Goal: Task Accomplishment & Management: Manage account settings

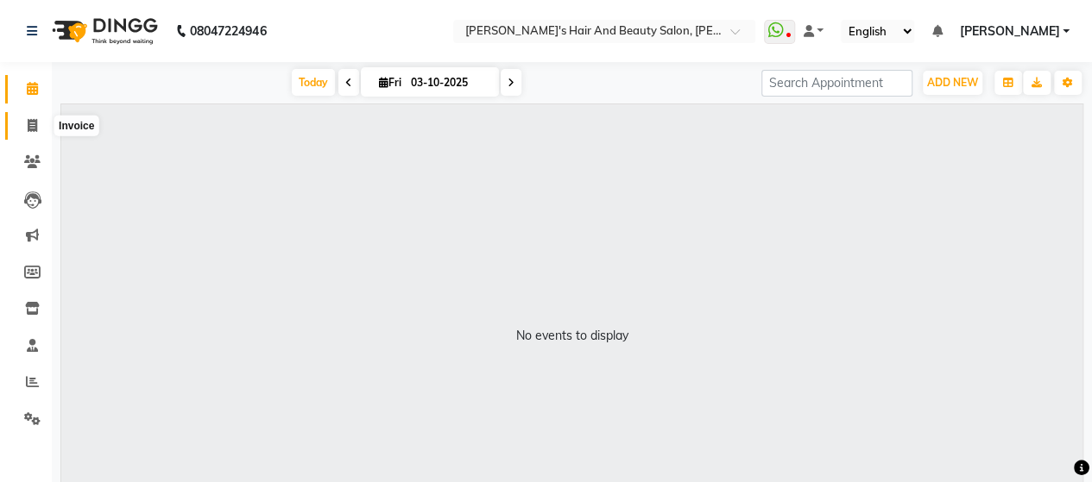
click at [35, 125] on icon at bounding box center [32, 125] width 9 height 13
select select "6429"
select select "service"
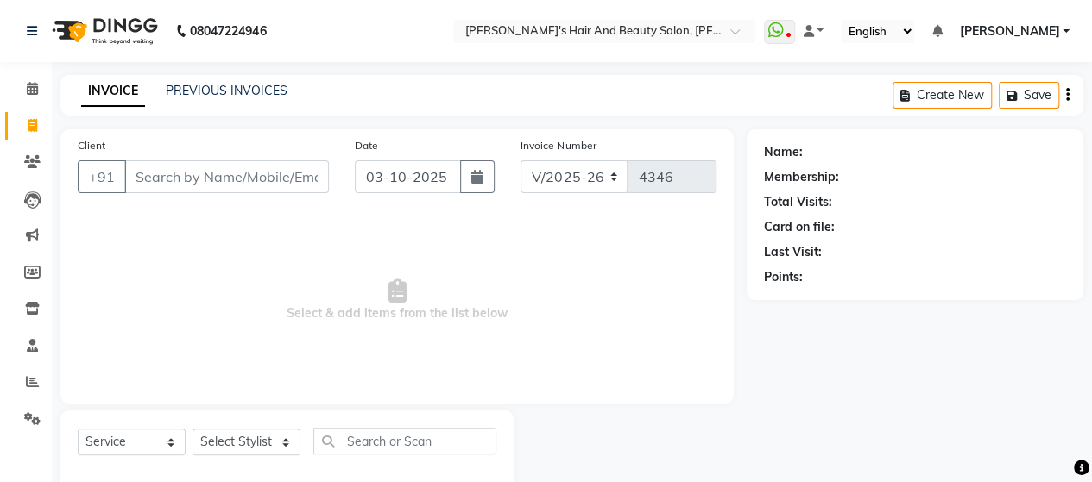
click at [234, 186] on input "Client" at bounding box center [226, 177] width 205 height 33
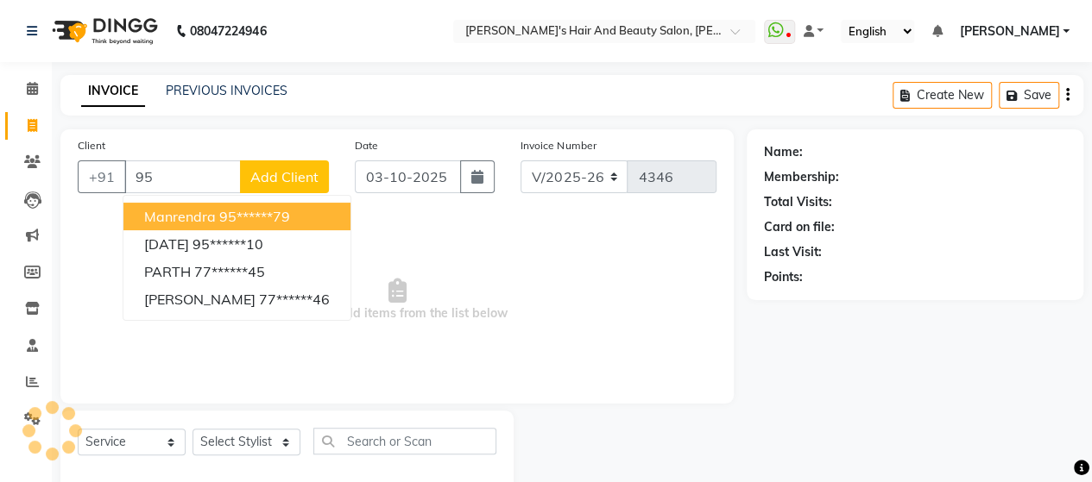
type input "9"
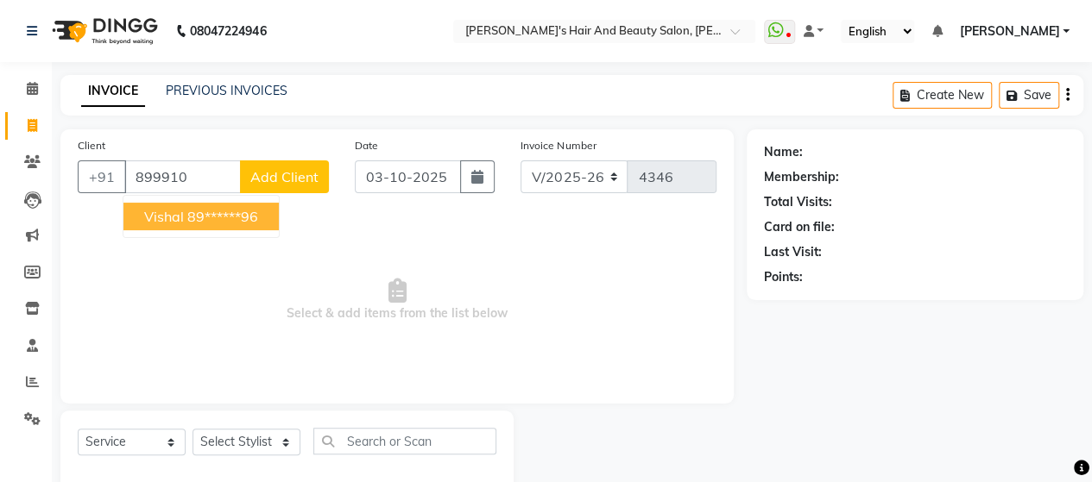
click at [267, 218] on button "Vishal 89******96" at bounding box center [200, 217] width 155 height 28
type input "89******96"
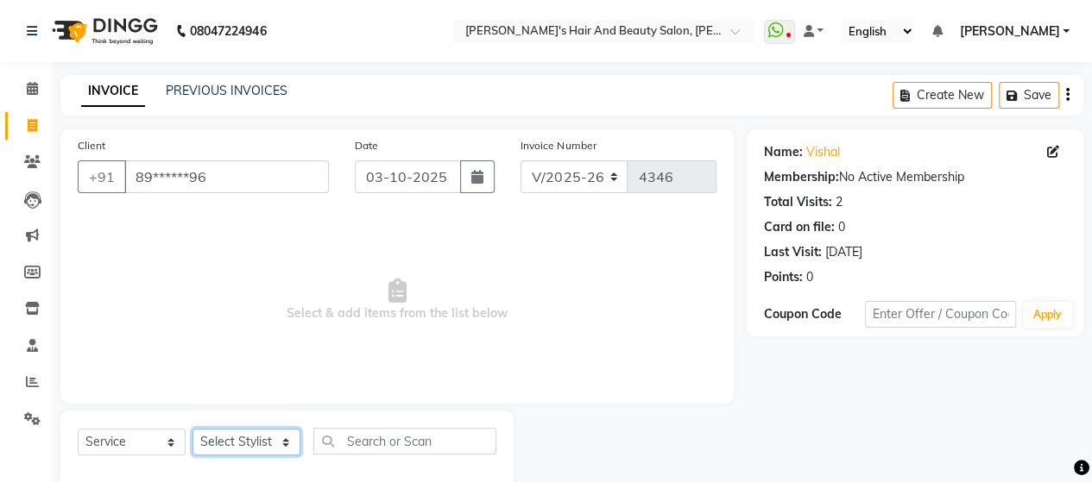
click at [276, 446] on select "Select Stylist Admin Datta Durga [PERSON_NAME] [PERSON_NAME] [PERSON_NAME] Rohit" at bounding box center [246, 442] width 108 height 27
select select "57451"
click at [192, 429] on select "Select Stylist Admin Datta Durga [PERSON_NAME] [PERSON_NAME] [PERSON_NAME] Rohit" at bounding box center [246, 442] width 108 height 27
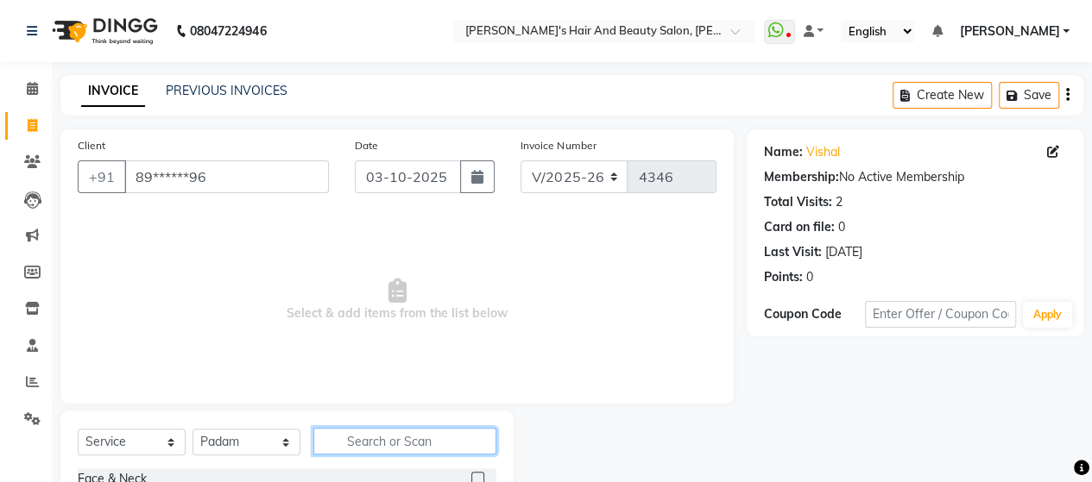
click at [372, 450] on input "text" at bounding box center [404, 441] width 183 height 27
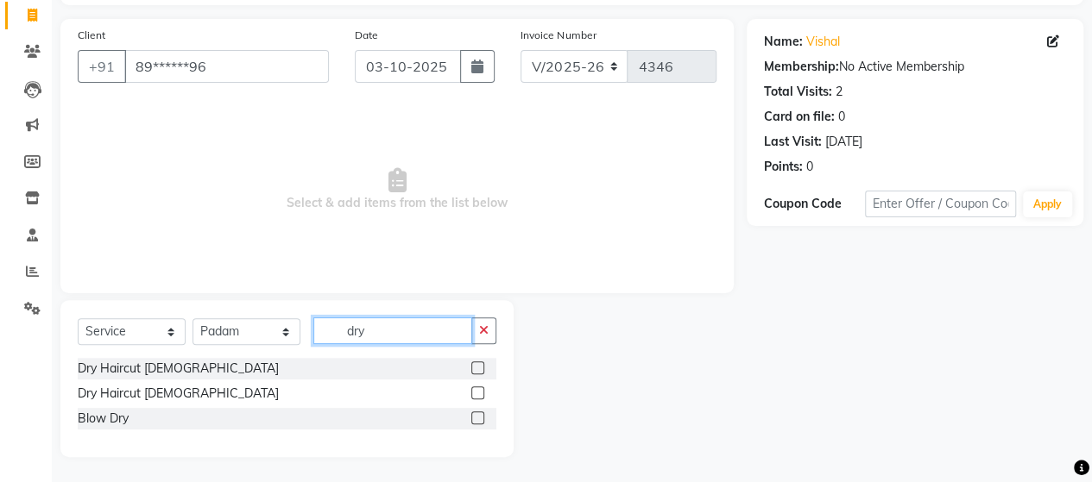
type input "dry"
click at [475, 394] on label at bounding box center [477, 393] width 13 height 13
click at [475, 394] on input "checkbox" at bounding box center [476, 393] width 11 height 11
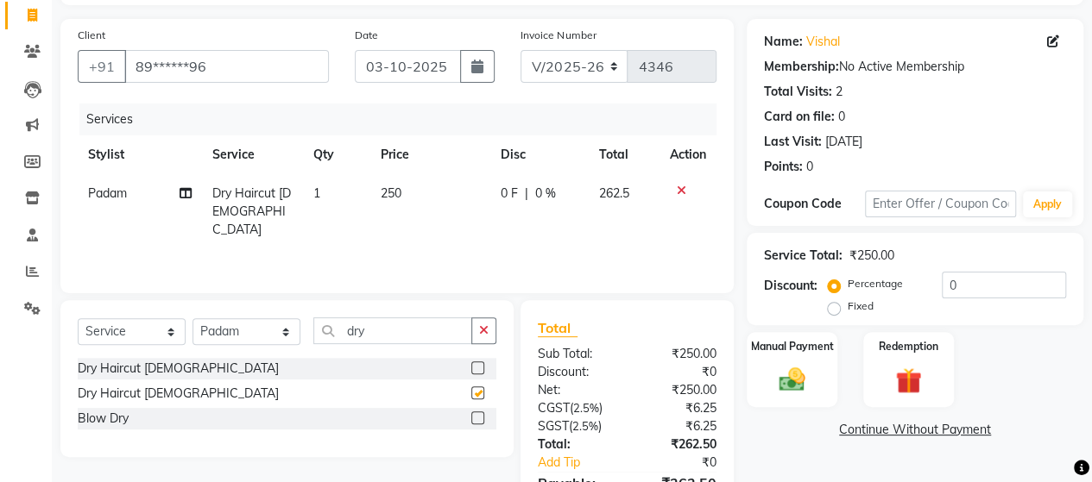
checkbox input "false"
click at [424, 326] on input "dry" at bounding box center [392, 331] width 159 height 27
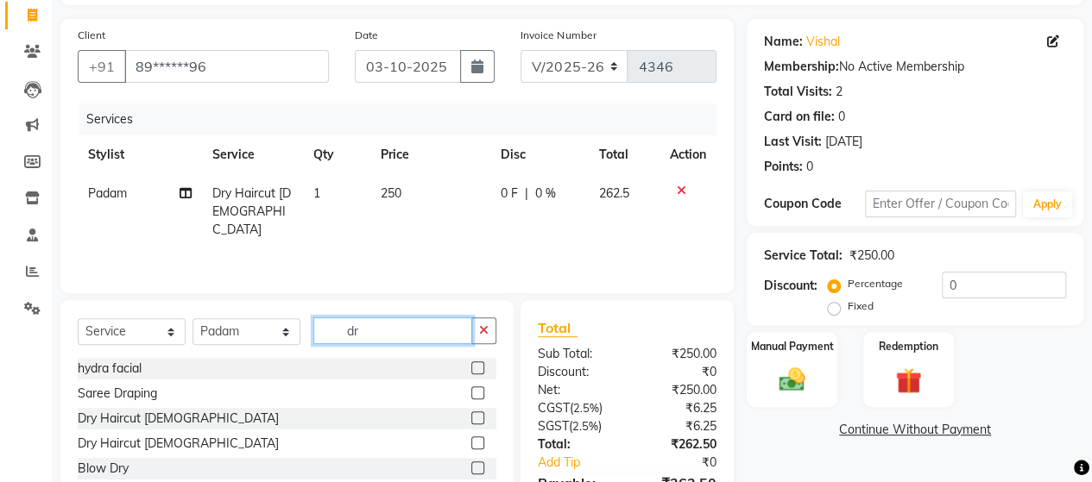
type input "d"
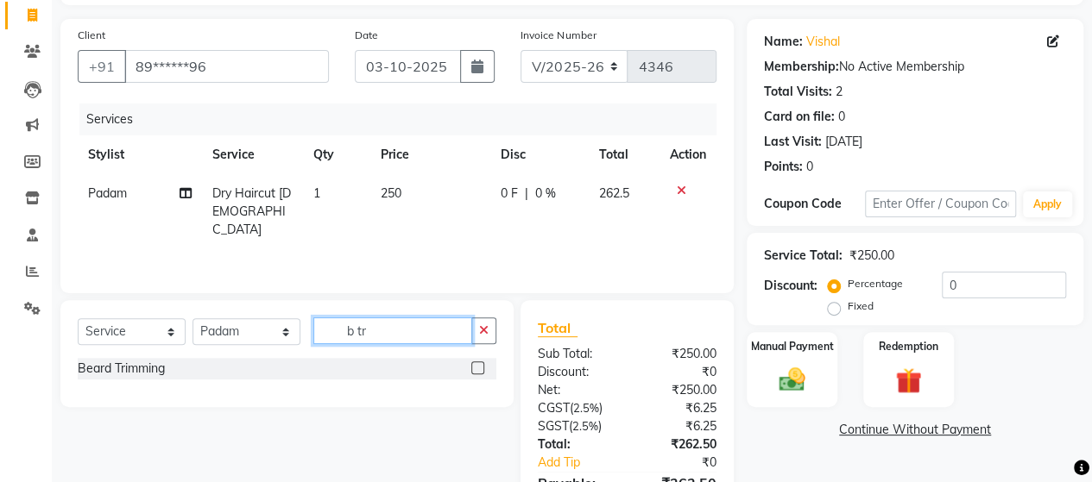
type input "b tr"
click at [481, 370] on label at bounding box center [477, 368] width 13 height 13
click at [481, 370] on input "checkbox" at bounding box center [476, 368] width 11 height 11
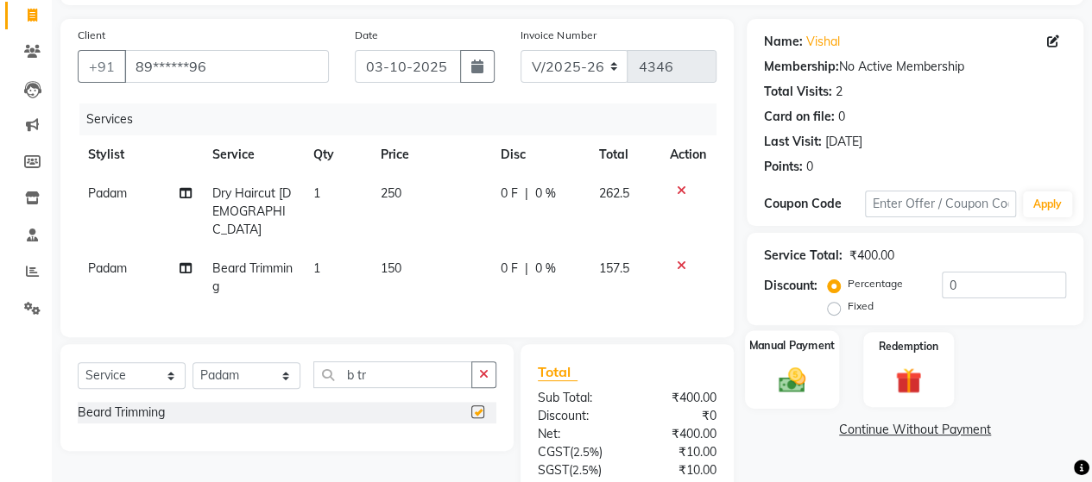
checkbox input "false"
click at [801, 378] on img at bounding box center [792, 379] width 44 height 31
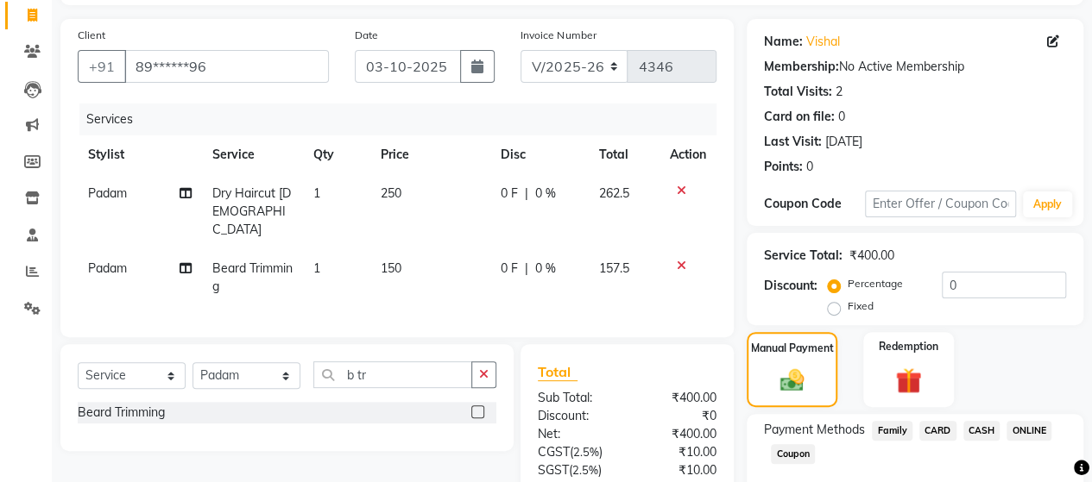
click at [1020, 433] on span "ONLINE" at bounding box center [1028, 431] width 45 height 20
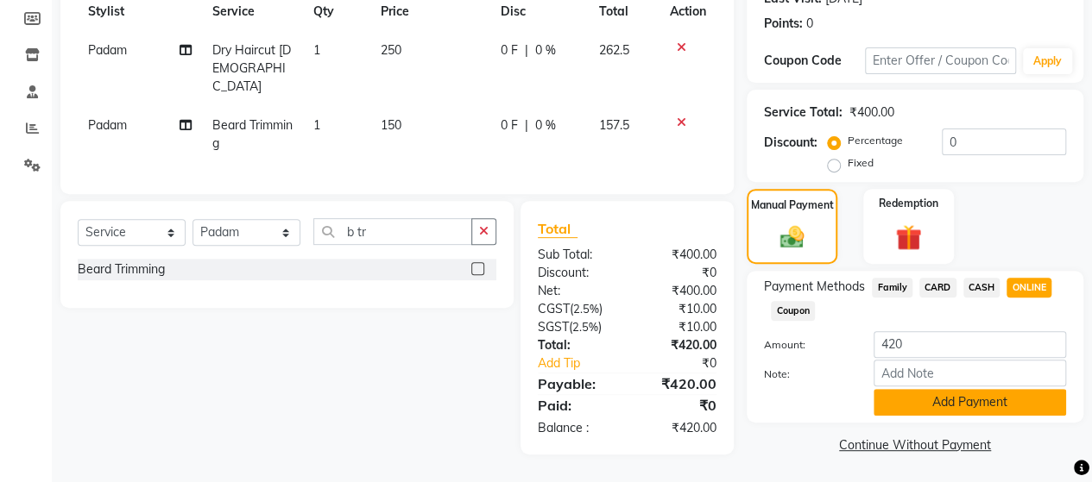
click at [975, 396] on button "Add Payment" at bounding box center [969, 402] width 192 height 27
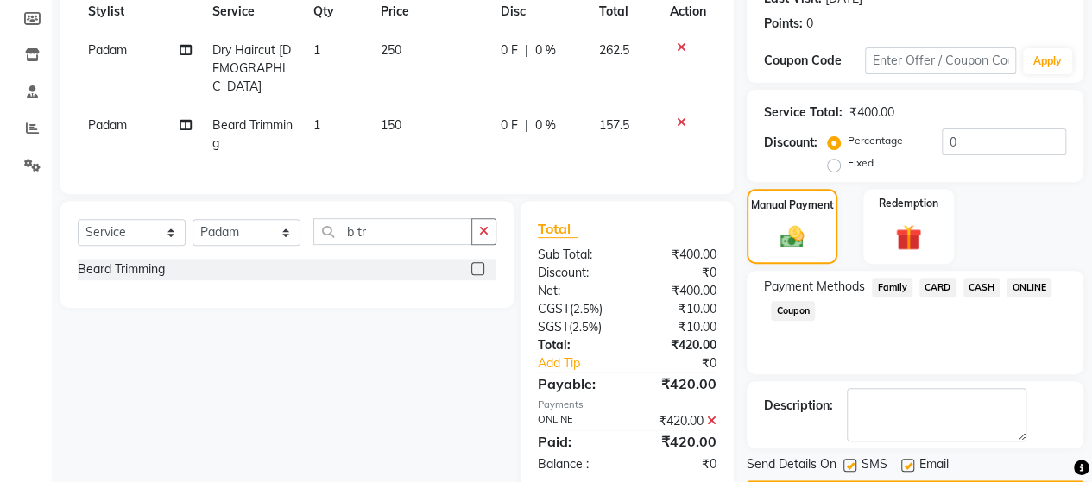
scroll to position [302, 0]
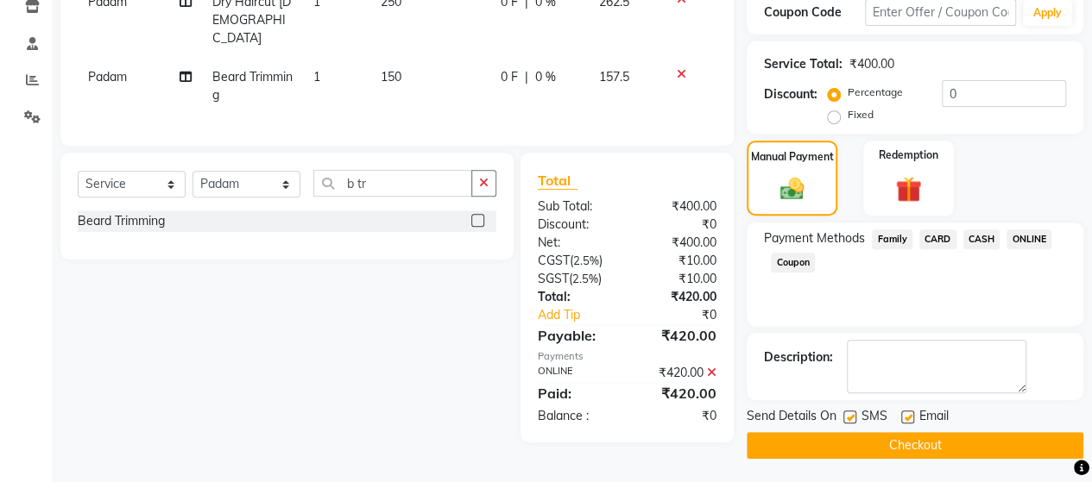
click at [973, 446] on button "Checkout" at bounding box center [915, 445] width 337 height 27
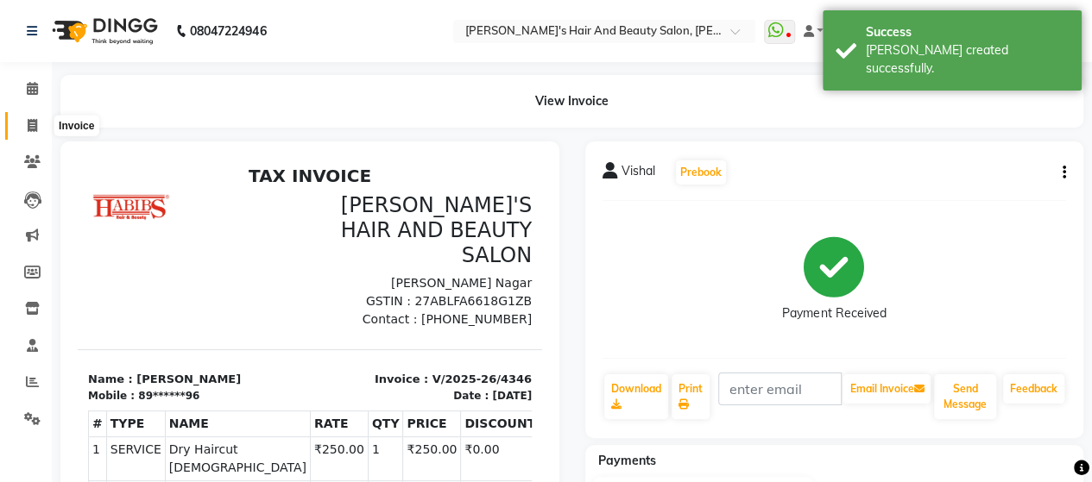
click at [41, 123] on span at bounding box center [32, 127] width 30 height 20
select select "service"
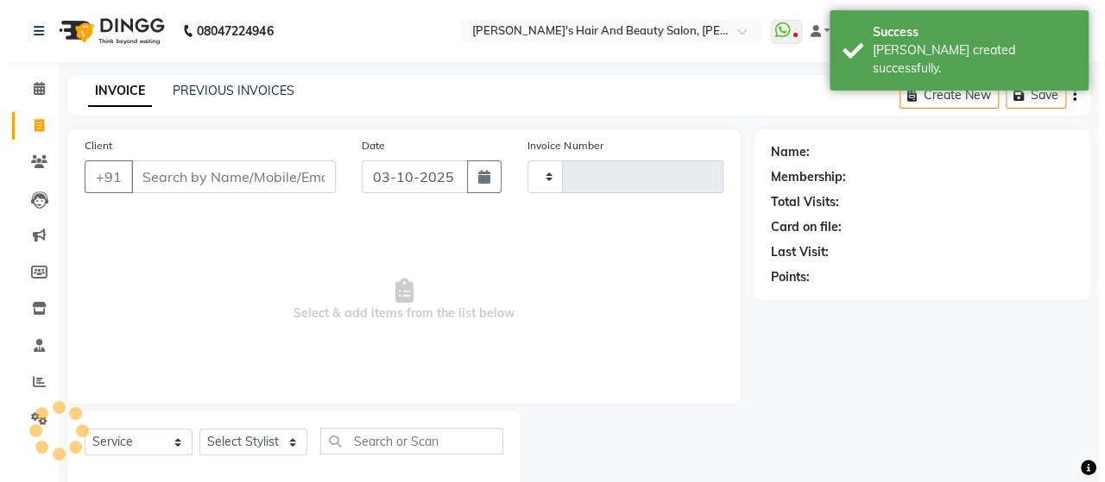
scroll to position [35, 0]
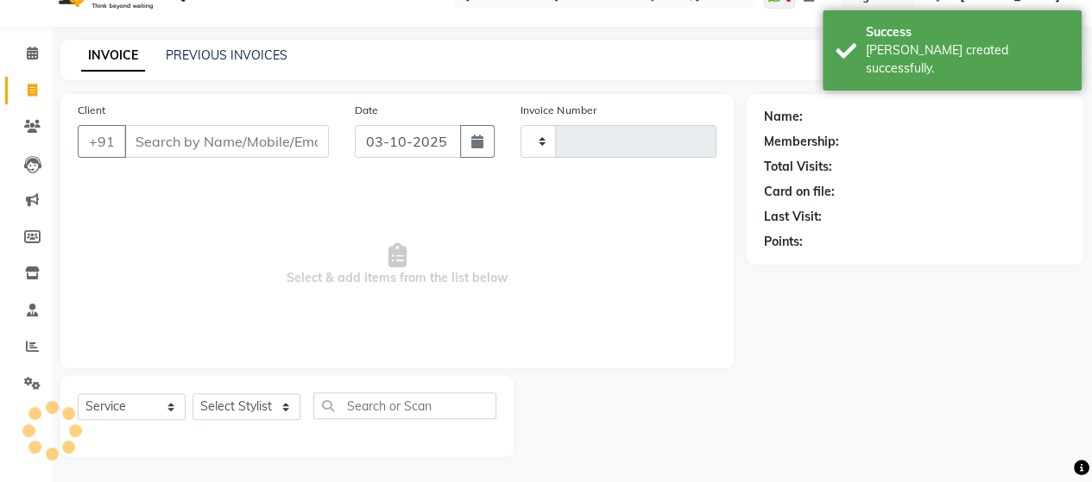
type input "4347"
select select "6429"
click at [236, 154] on input "Client" at bounding box center [226, 141] width 205 height 33
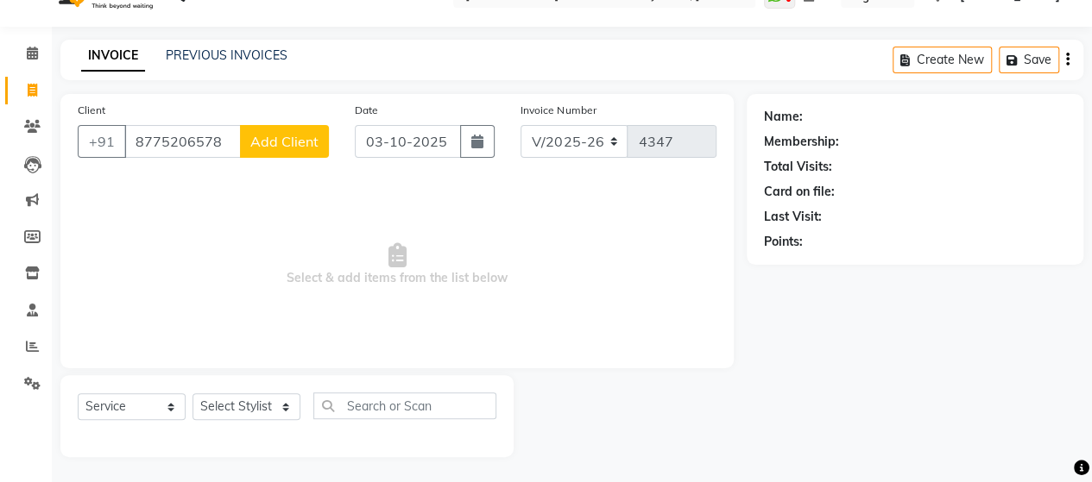
type input "8775206578"
click at [279, 142] on span "Add Client" at bounding box center [284, 141] width 68 height 17
select select "22"
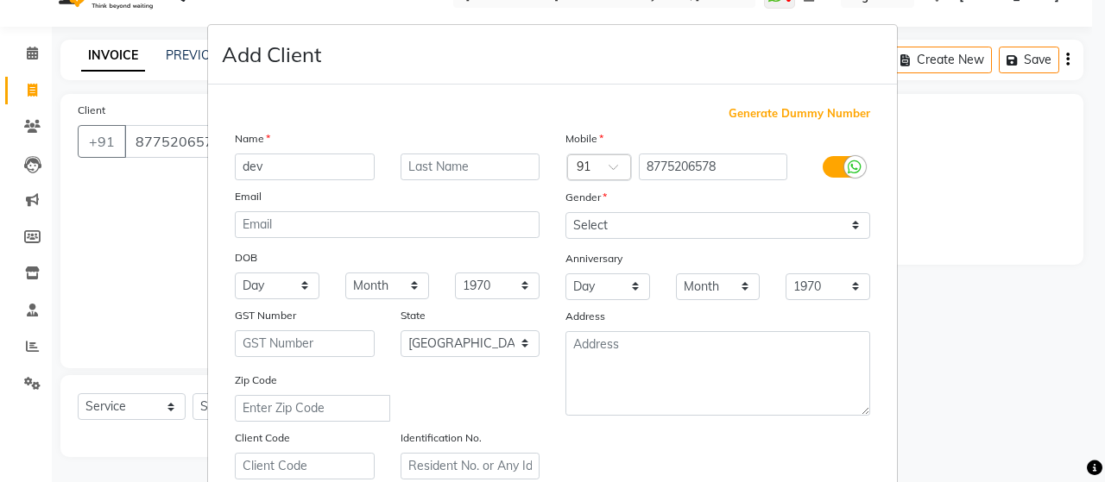
type input "dev"
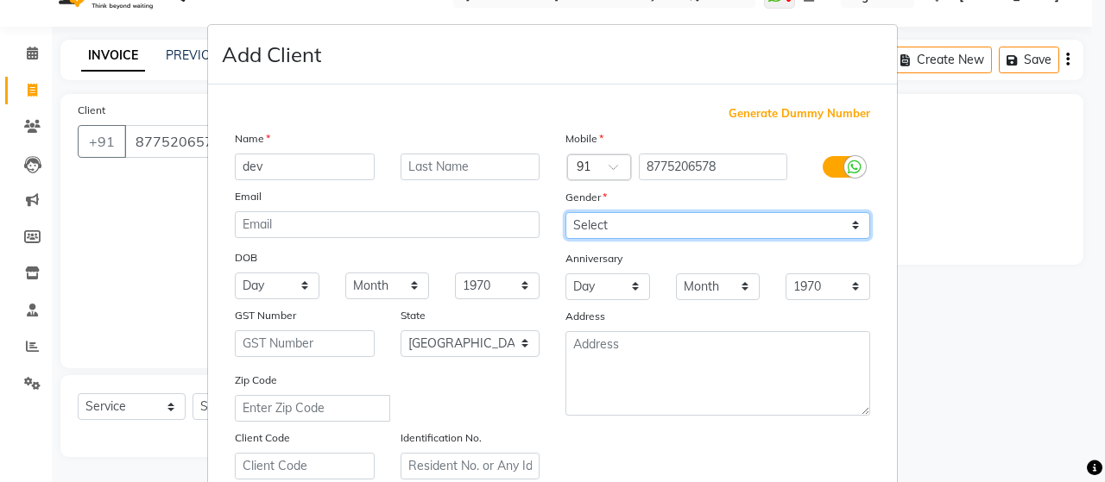
click at [576, 215] on select "Select [DEMOGRAPHIC_DATA] [DEMOGRAPHIC_DATA] Other Prefer Not To Say" at bounding box center [717, 225] width 305 height 27
select select "[DEMOGRAPHIC_DATA]"
click at [565, 212] on select "Select [DEMOGRAPHIC_DATA] [DEMOGRAPHIC_DATA] Other Prefer Not To Say" at bounding box center [717, 225] width 305 height 27
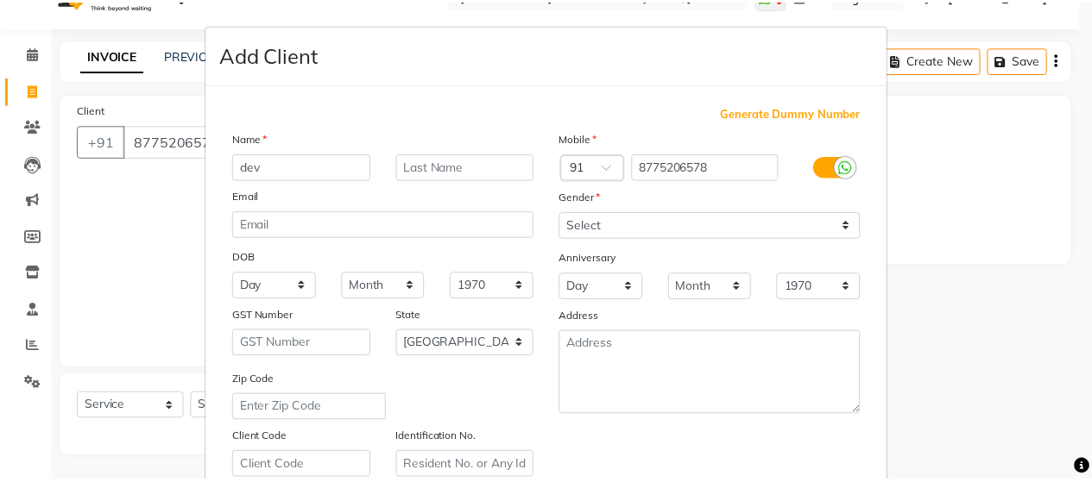
scroll to position [311, 0]
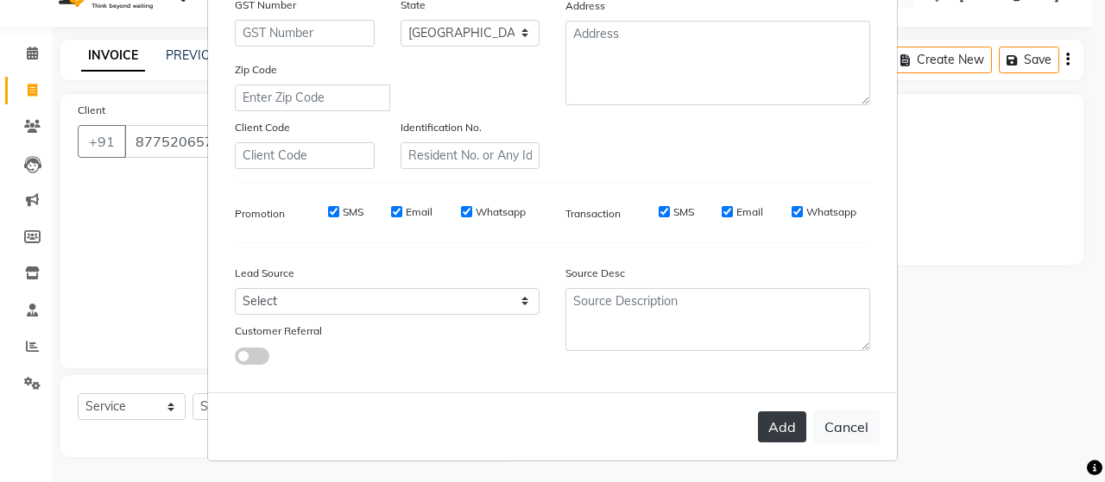
click at [767, 422] on button "Add" at bounding box center [782, 427] width 48 height 31
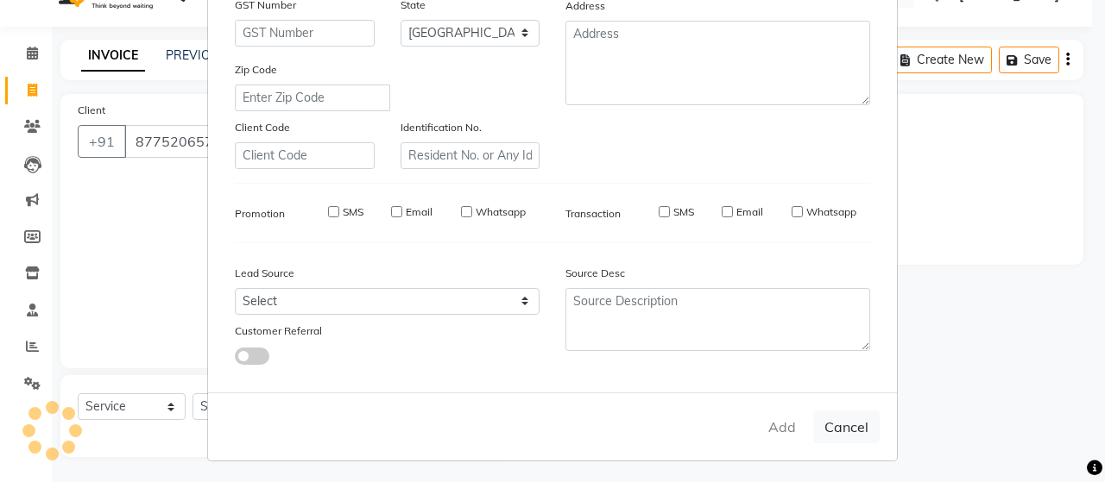
type input "87******78"
select select
select select "null"
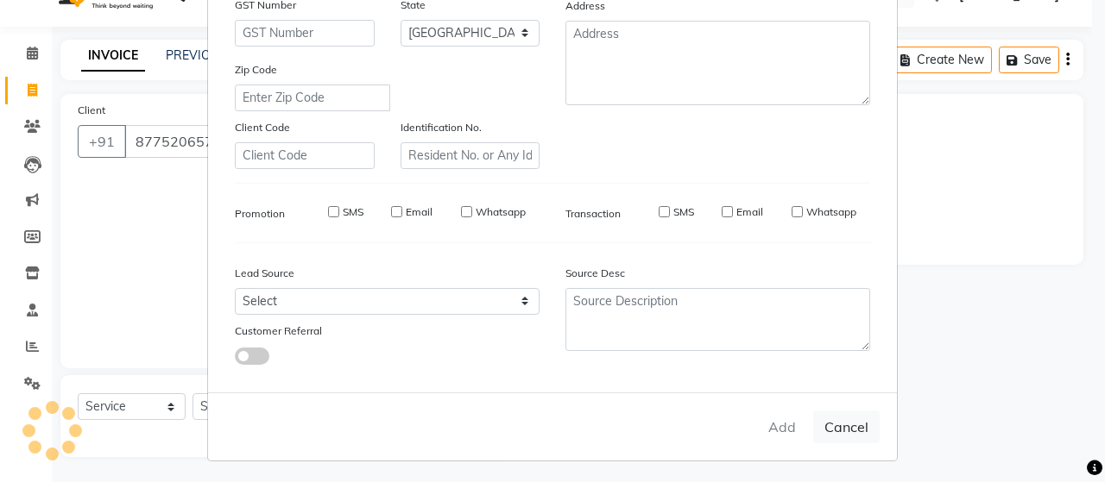
select select
checkbox input "false"
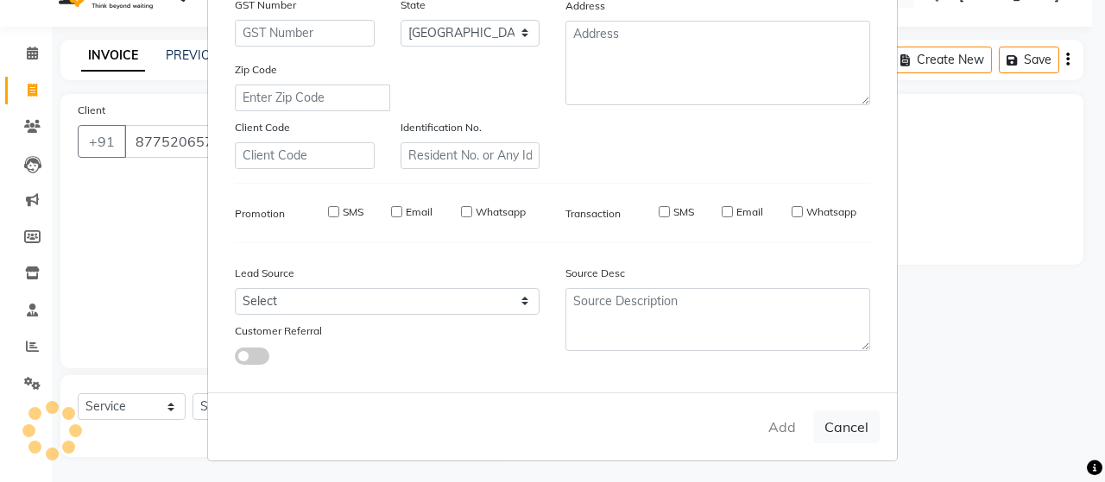
checkbox input "false"
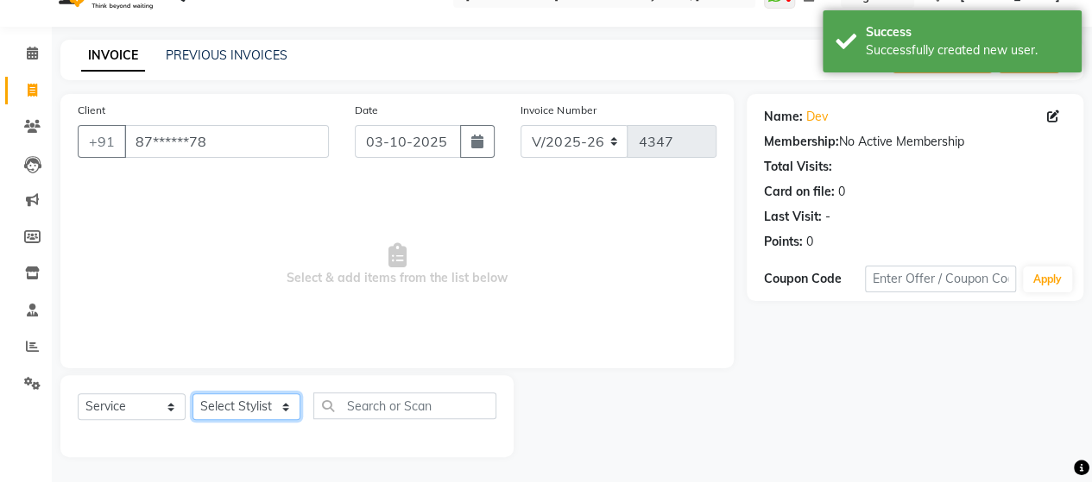
click at [261, 405] on select "Select Stylist Admin Datta Durga [PERSON_NAME] [PERSON_NAME] [PERSON_NAME] Rohit" at bounding box center [246, 407] width 108 height 27
select select "58673"
click at [192, 394] on select "Select Stylist Admin Datta Durga [PERSON_NAME] [PERSON_NAME] [PERSON_NAME] Rohit" at bounding box center [246, 407] width 108 height 27
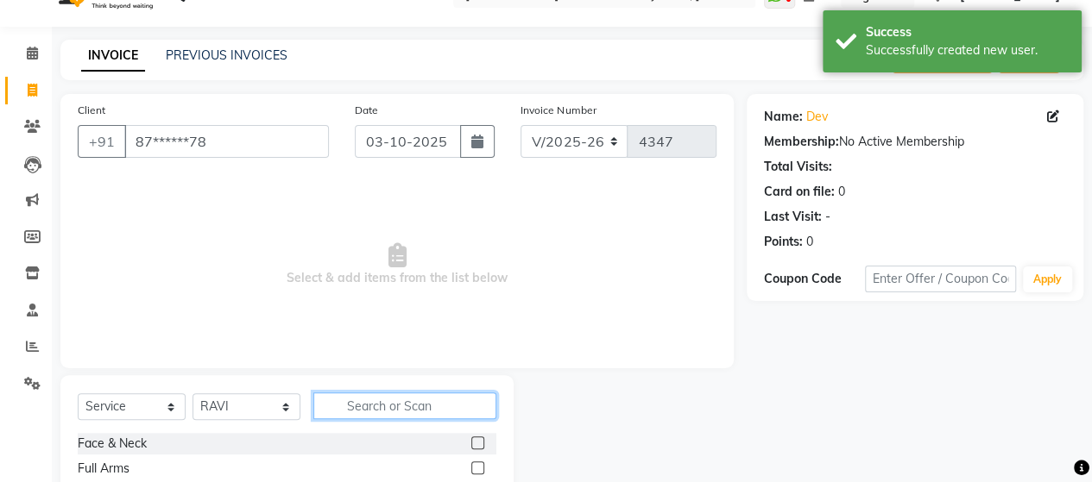
click at [371, 406] on input "text" at bounding box center [404, 406] width 183 height 27
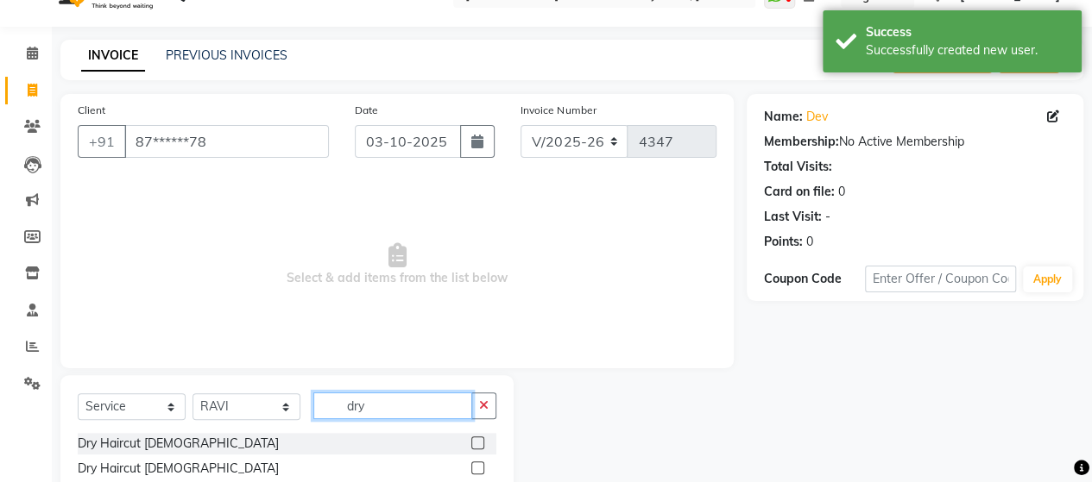
type input "dry"
click at [479, 463] on label at bounding box center [477, 468] width 13 height 13
click at [479, 463] on input "checkbox" at bounding box center [476, 468] width 11 height 11
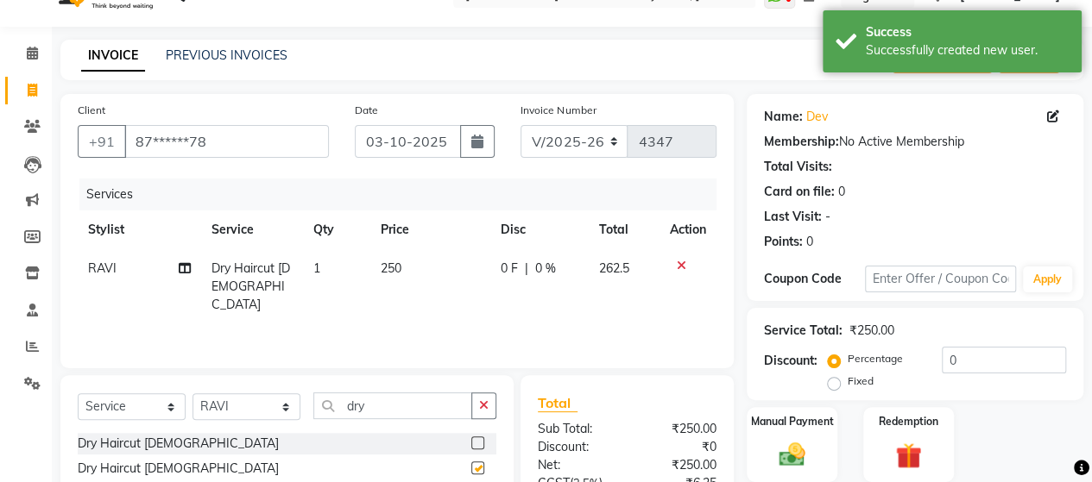
checkbox input "false"
click at [433, 393] on input "dry" at bounding box center [392, 406] width 159 height 27
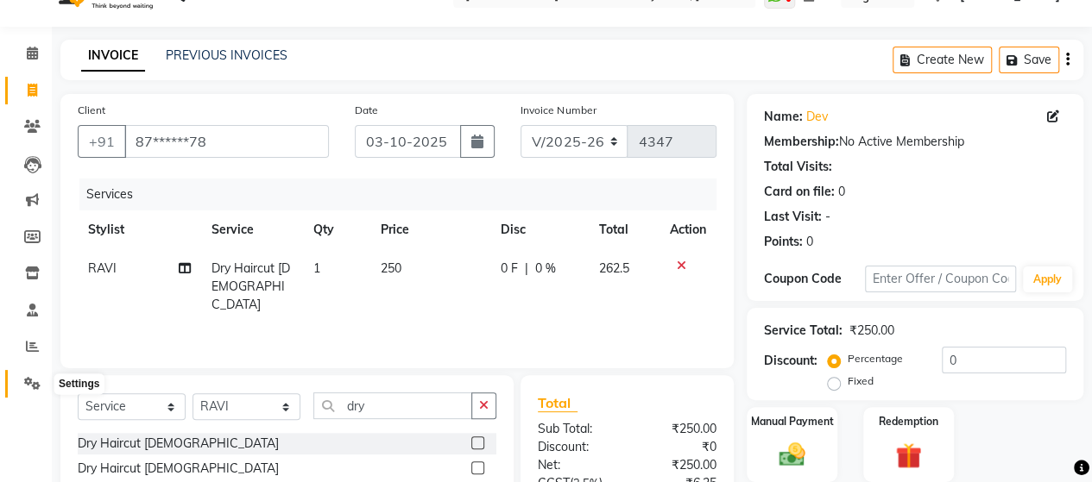
click at [20, 377] on span at bounding box center [32, 385] width 30 height 20
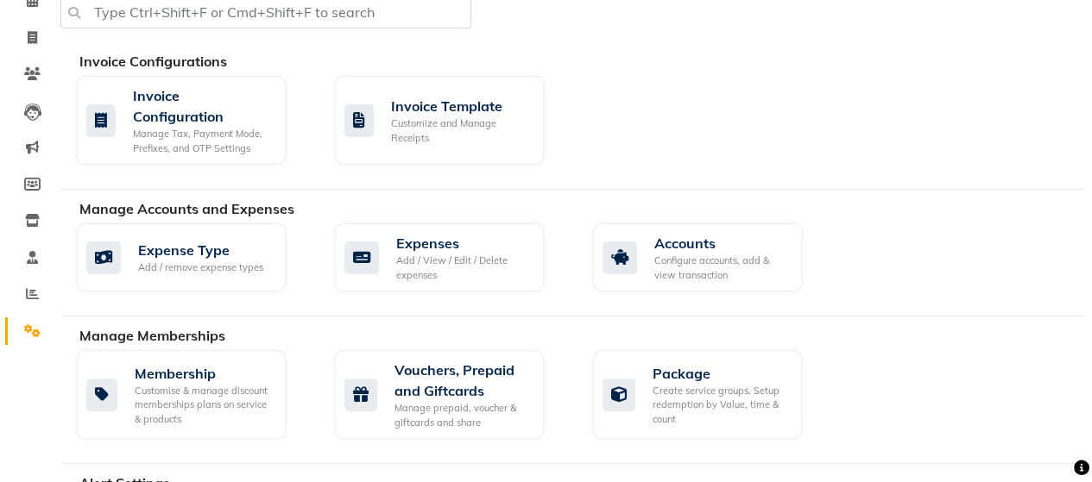
scroll to position [91, 0]
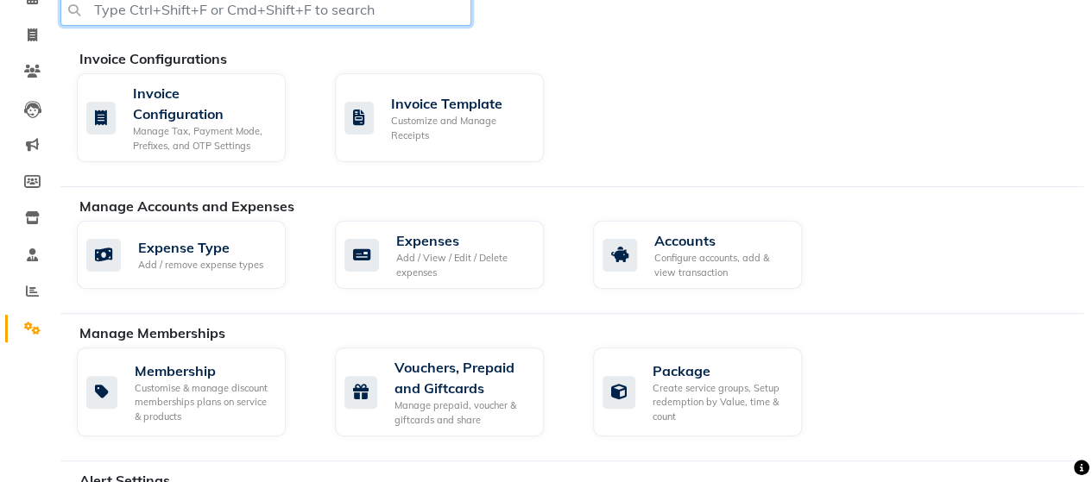
click at [227, 3] on input "text" at bounding box center [265, 9] width 411 height 33
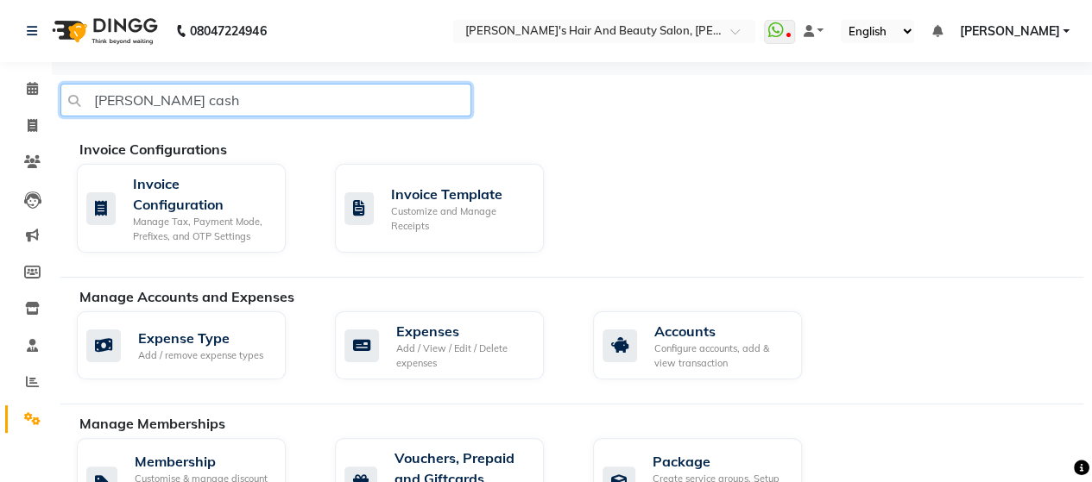
type input "[PERSON_NAME] cash"
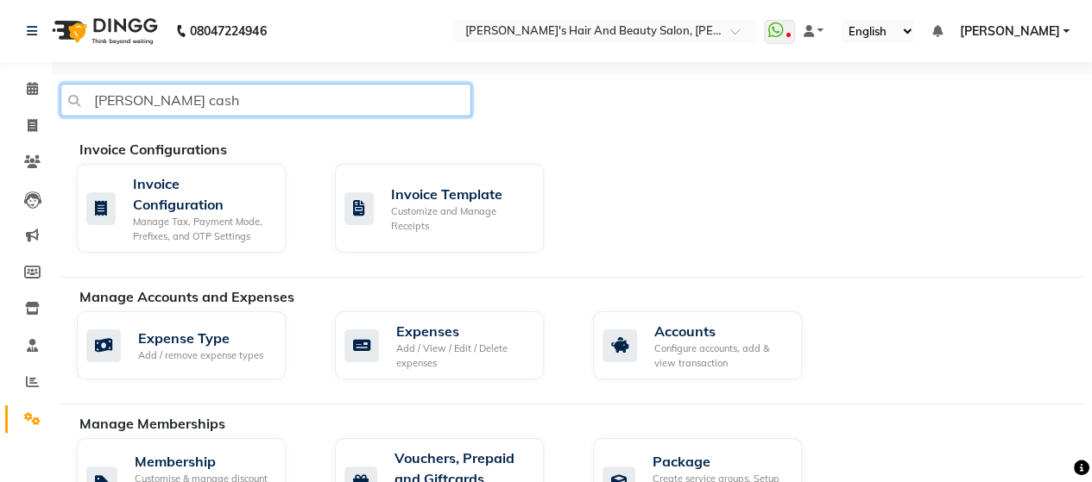
click at [221, 93] on input "[PERSON_NAME] cash" at bounding box center [265, 100] width 411 height 33
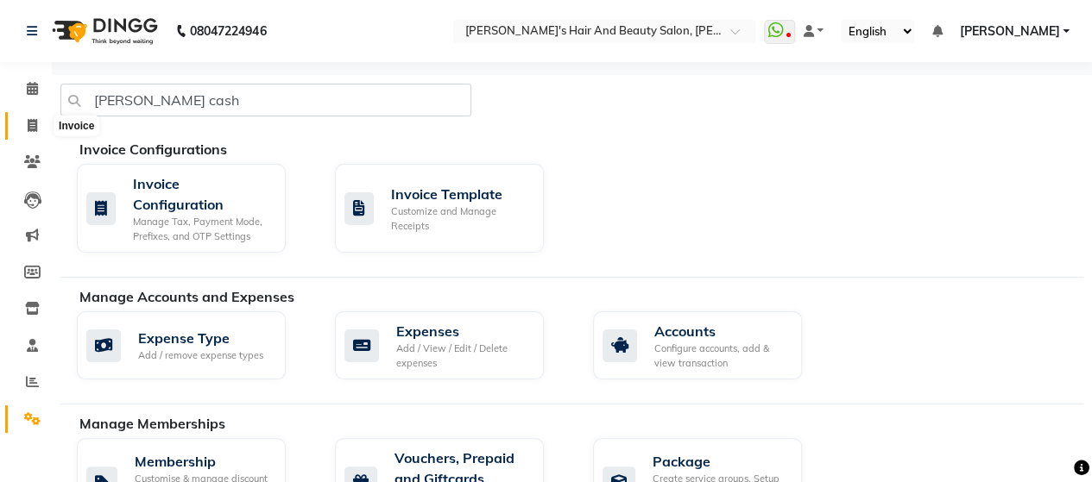
click at [39, 129] on span at bounding box center [32, 127] width 30 height 20
select select "6429"
select select "service"
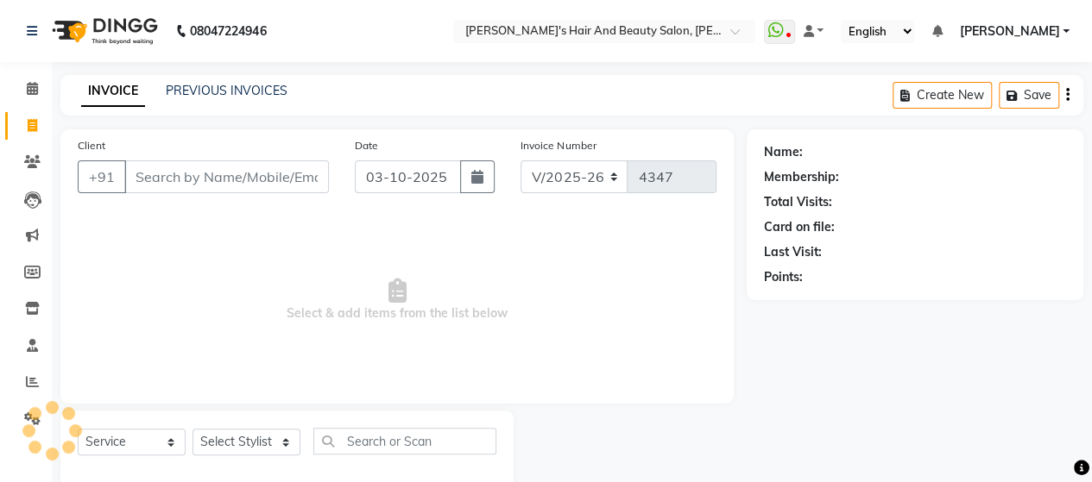
scroll to position [35, 0]
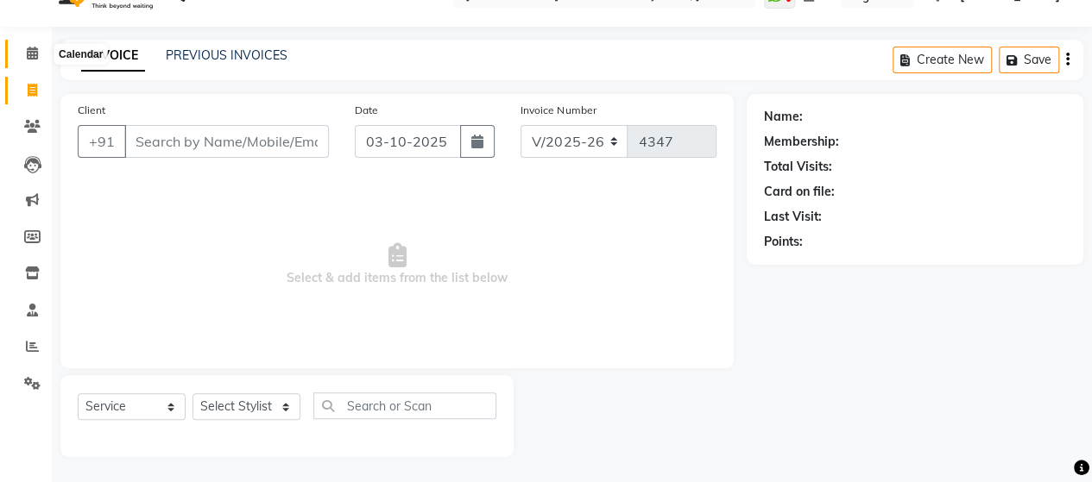
click at [30, 50] on icon at bounding box center [32, 53] width 11 height 13
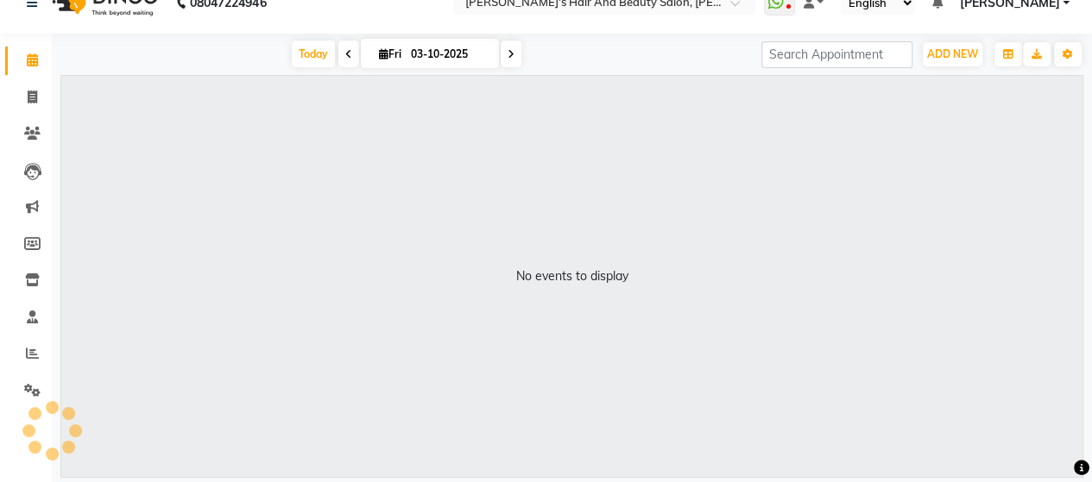
scroll to position [28, 0]
click at [29, 99] on icon at bounding box center [32, 97] width 9 height 13
select select "service"
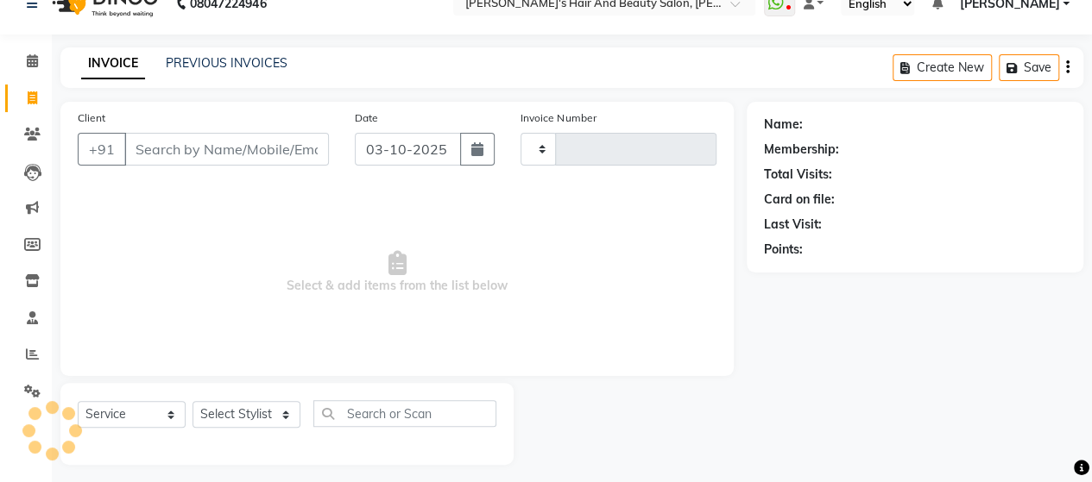
type input "4347"
select select "6429"
click at [31, 7] on icon at bounding box center [32, 3] width 10 height 12
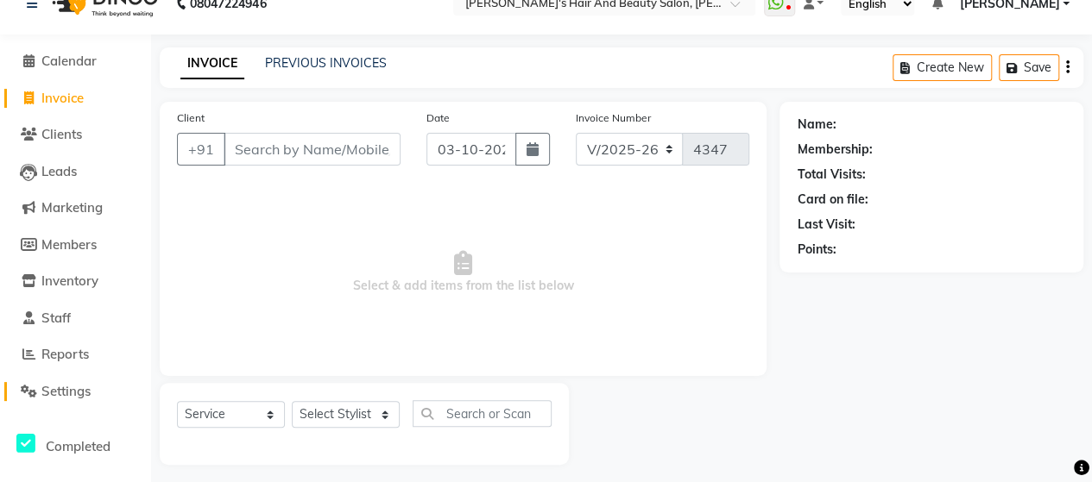
click at [47, 400] on link "Settings" at bounding box center [75, 392] width 142 height 20
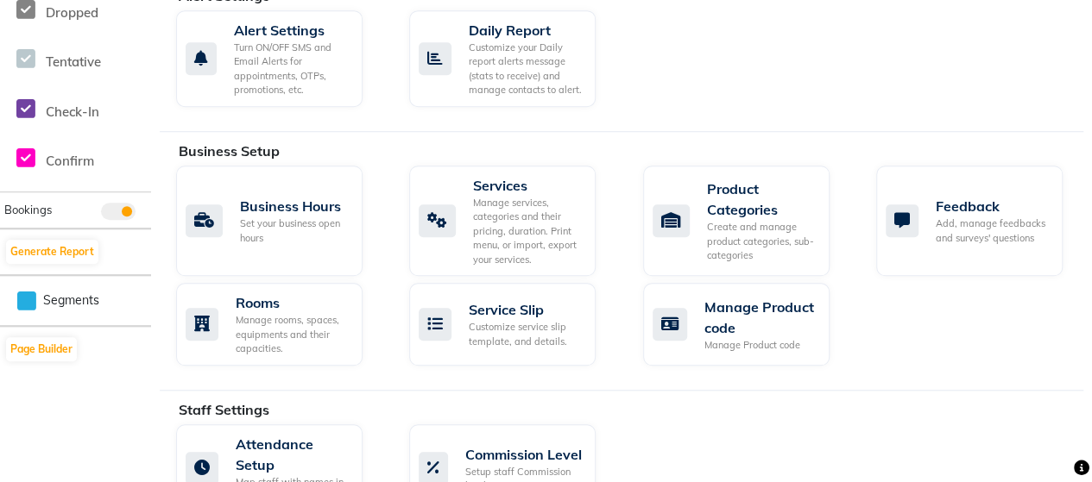
scroll to position [1049, 0]
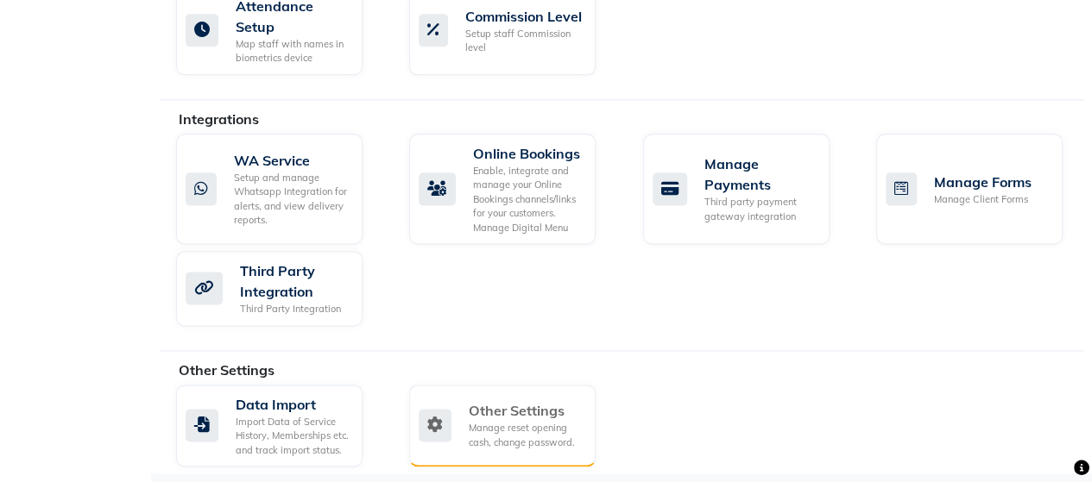
click at [501, 421] on div "Manage reset opening cash, change password." at bounding box center [525, 435] width 113 height 28
select select "2: 15"
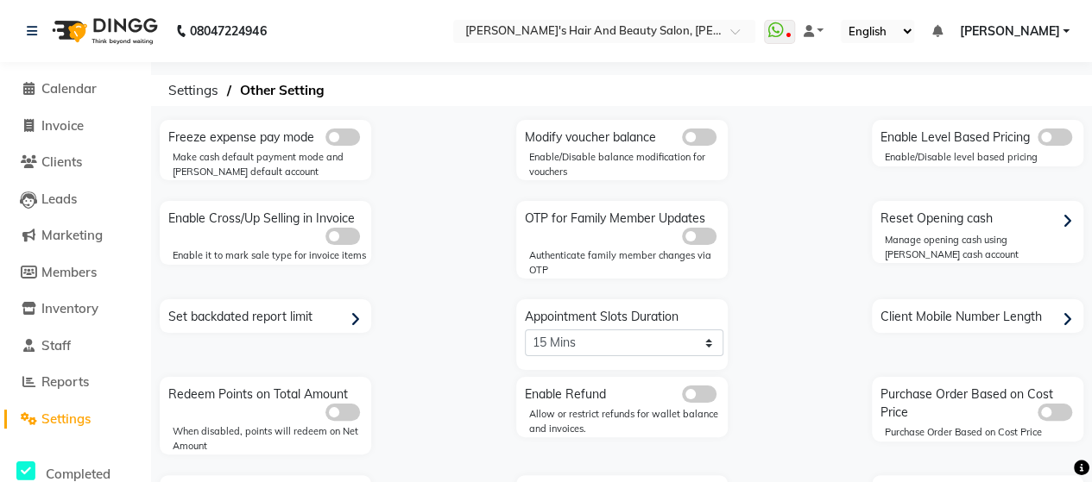
click at [992, 217] on div "Reset Opening cash" at bounding box center [979, 219] width 207 height 28
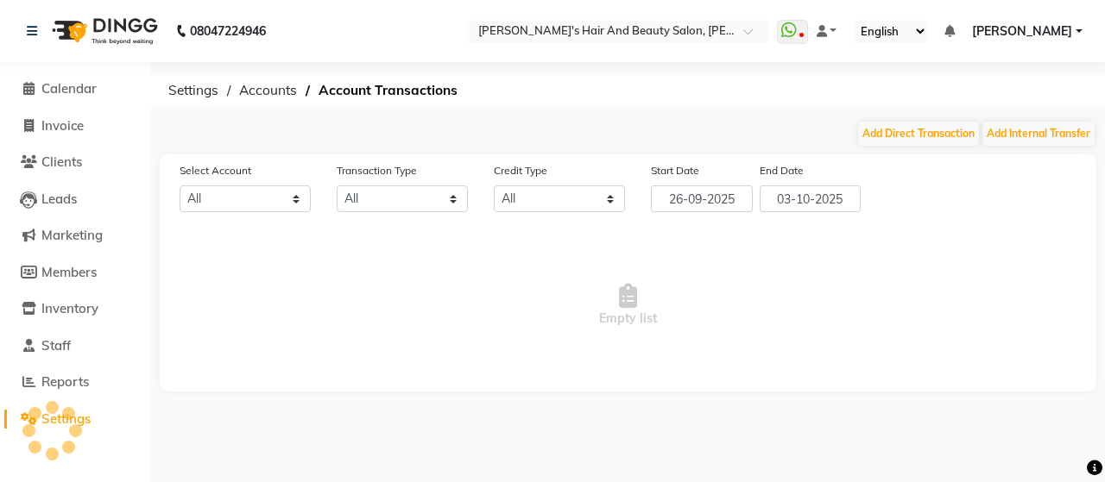
click at [992, 217] on div "Select Account All Transaction Type All Direct Internal Transfer Expense Invoic…" at bounding box center [628, 272] width 936 height 237
select select "5445"
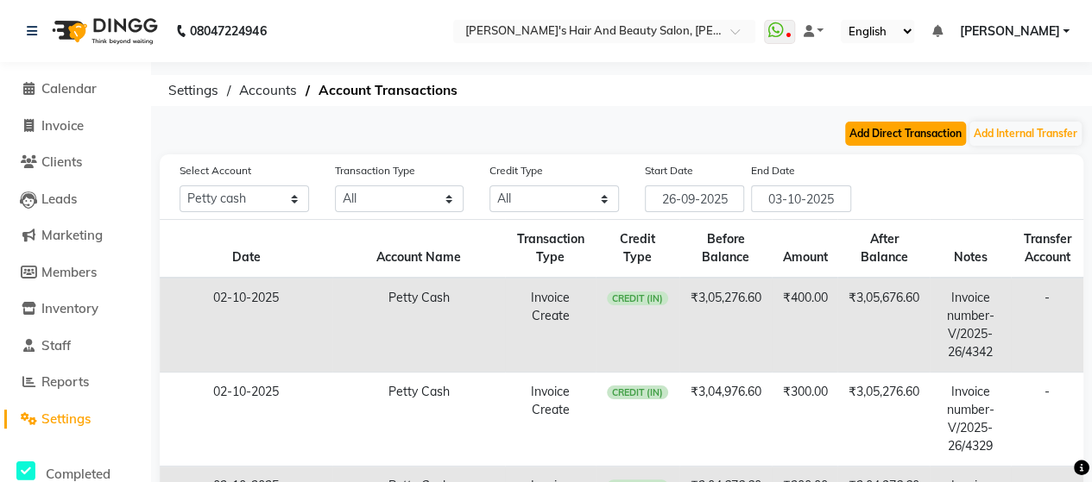
click at [912, 132] on button "Add Direct Transaction" at bounding box center [905, 134] width 121 height 24
select select "direct"
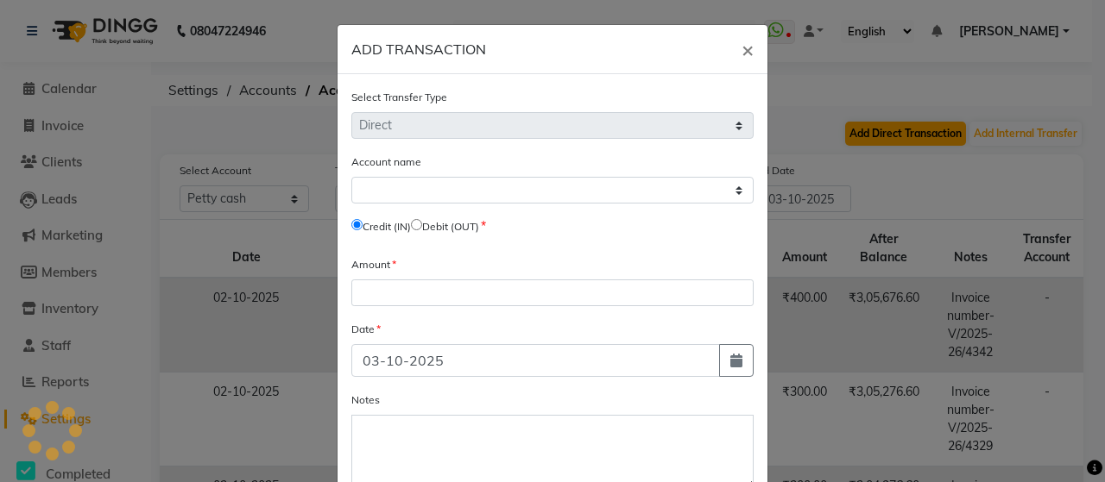
select select "5445"
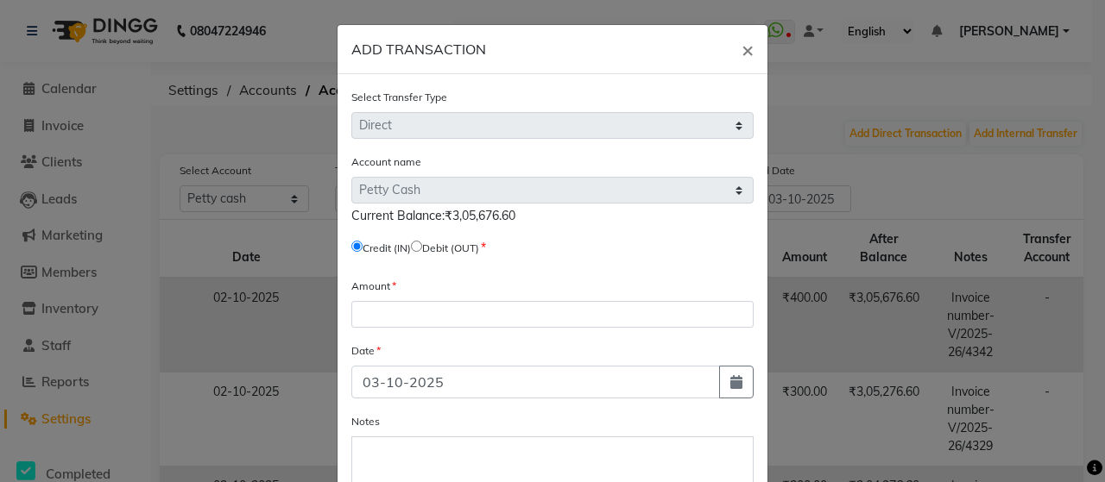
click at [419, 247] on input "radio" at bounding box center [416, 246] width 11 height 11
radio input "true"
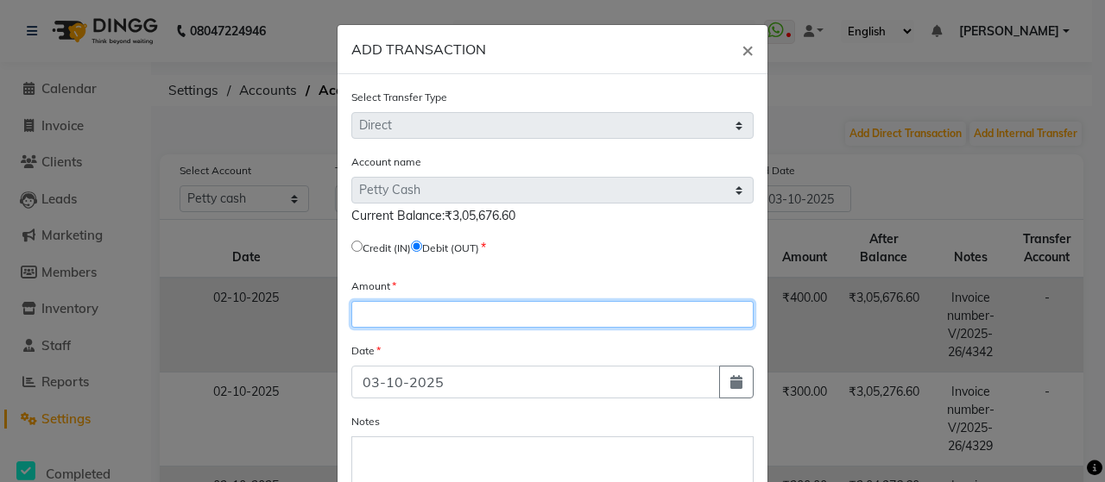
click at [410, 322] on input "number" at bounding box center [552, 314] width 402 height 27
type input "304576"
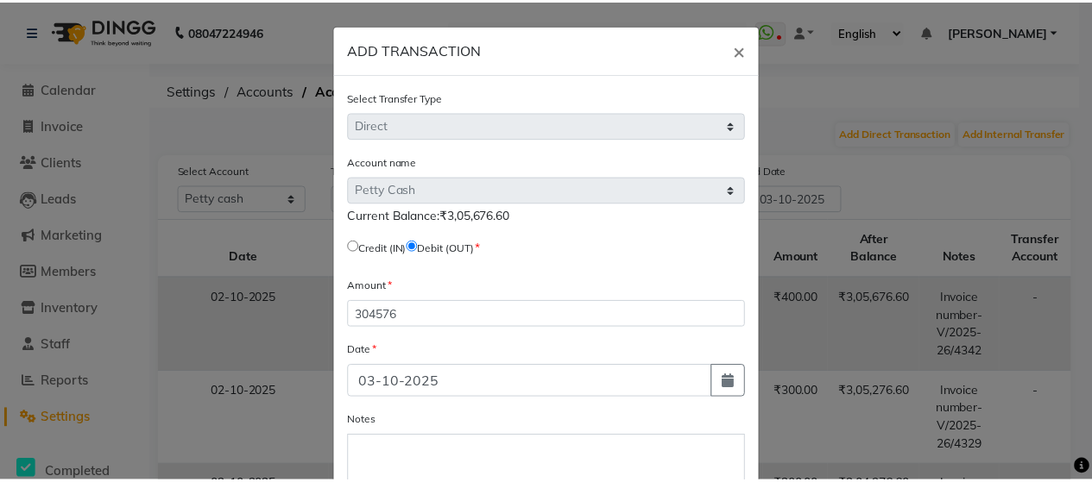
scroll to position [125, 0]
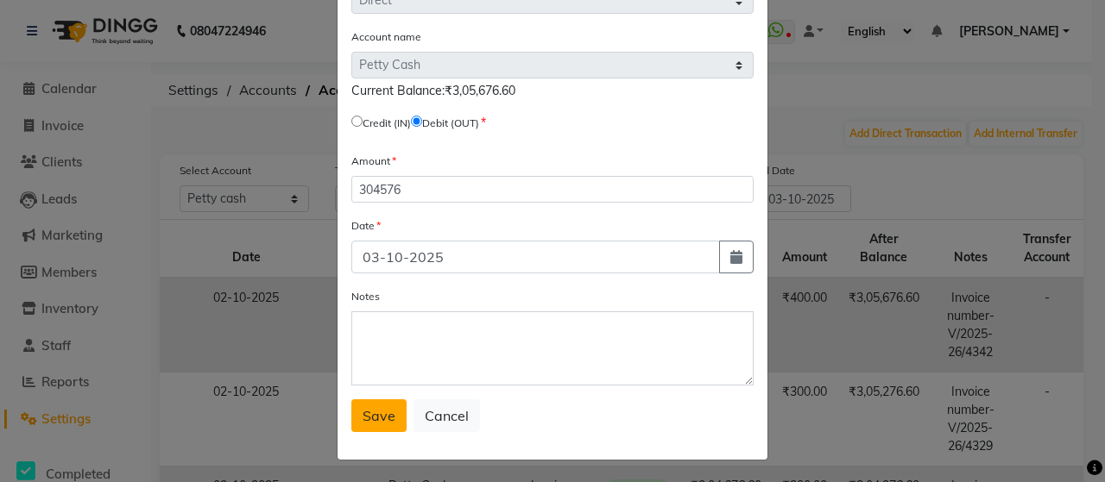
click at [375, 413] on span "Save" at bounding box center [378, 415] width 33 height 17
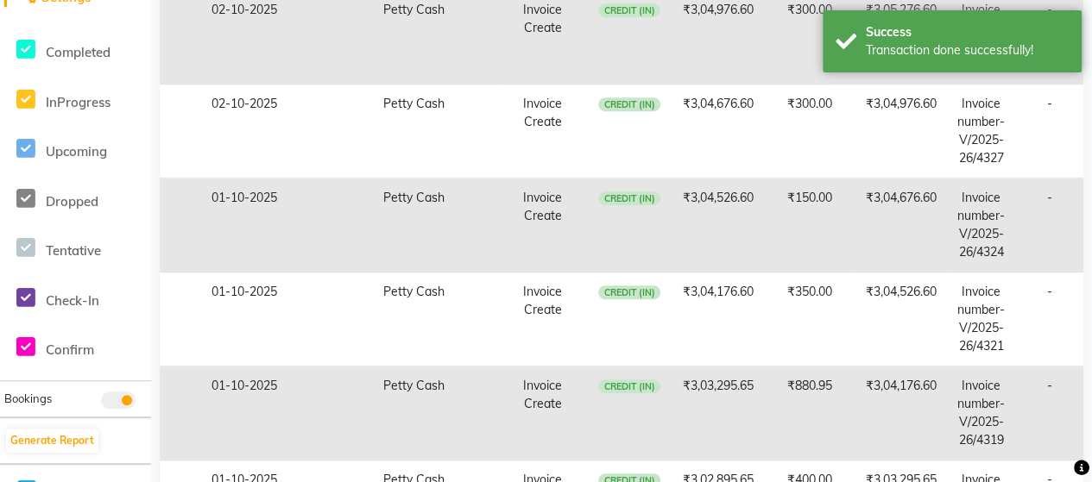
scroll to position [0, 0]
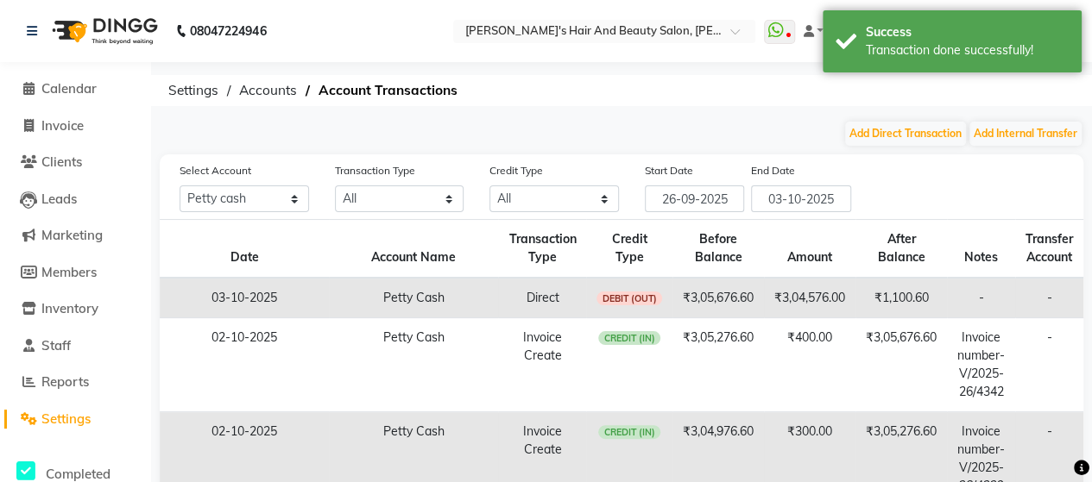
click at [60, 419] on span "Settings" at bounding box center [65, 419] width 49 height 16
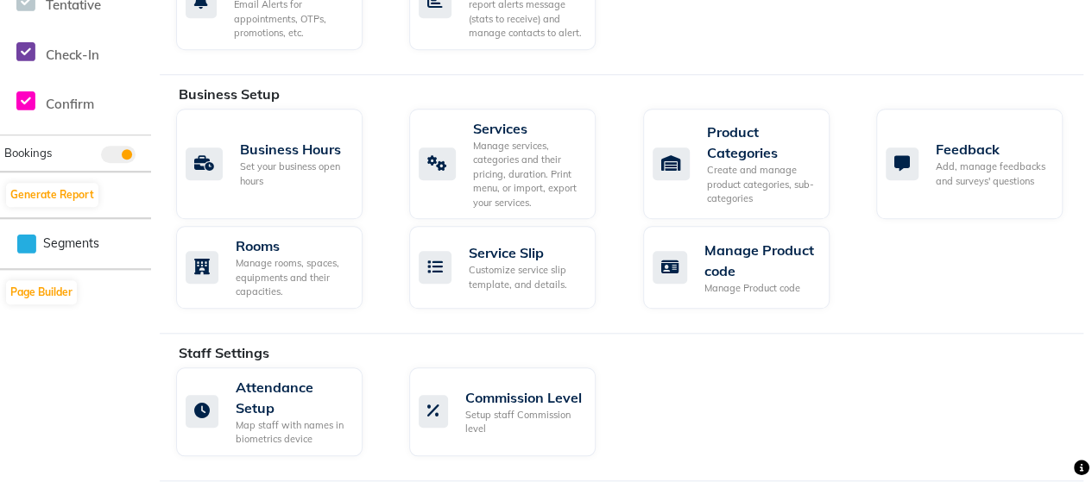
scroll to position [649, 0]
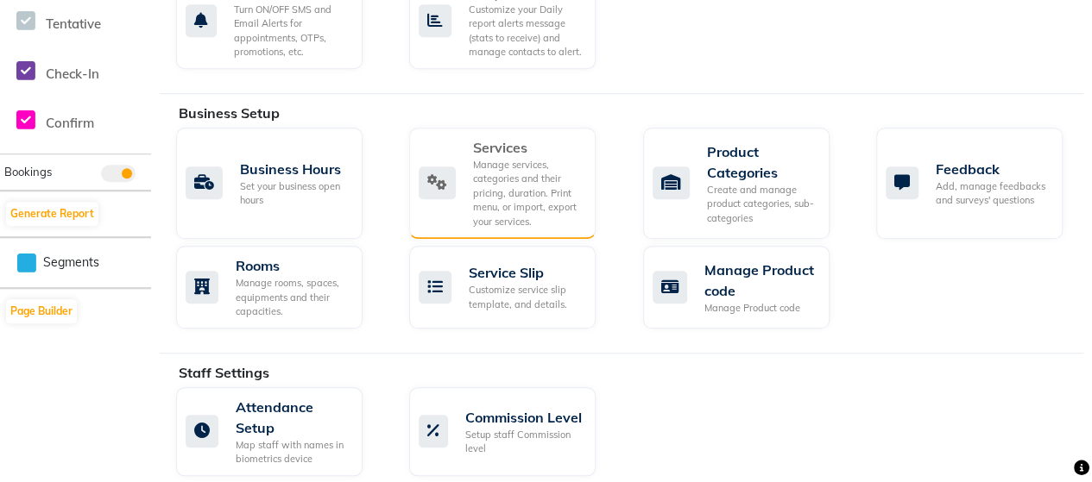
click at [516, 168] on div "Manage services, categories and their pricing, duration. Print menu, or import,…" at bounding box center [527, 194] width 109 height 72
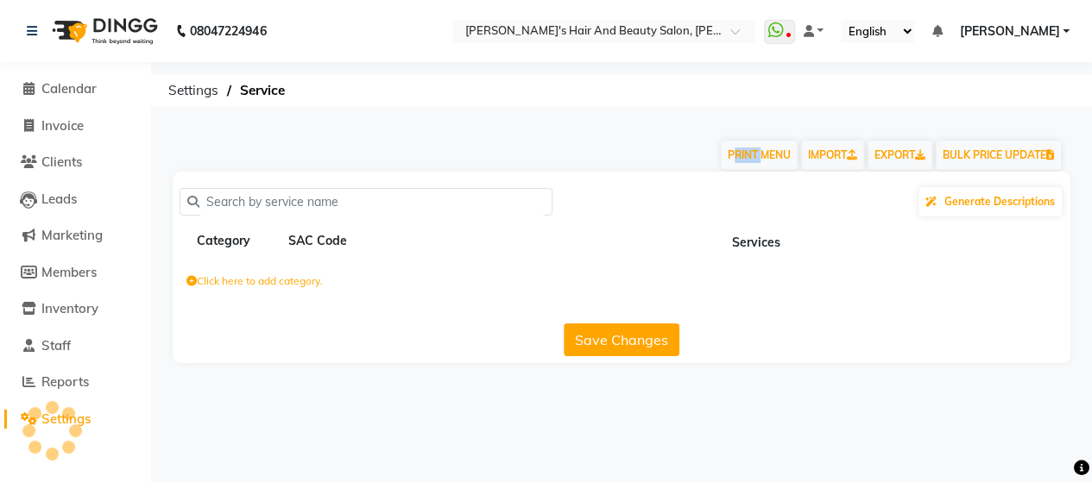
click at [516, 168] on div "PRINT MENU IMPORT EXPORT BULK PRICE UPDATE" at bounding box center [611, 146] width 903 height 52
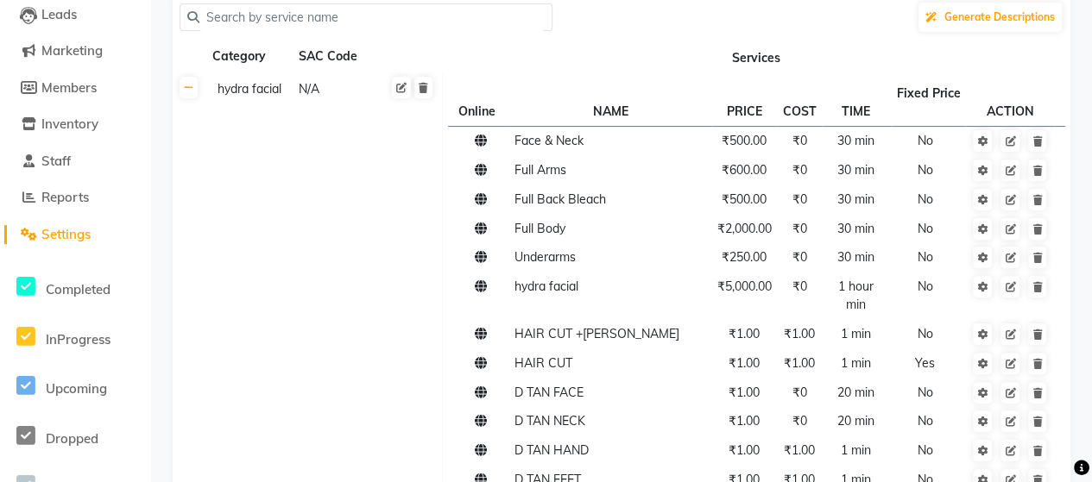
scroll to position [176, 0]
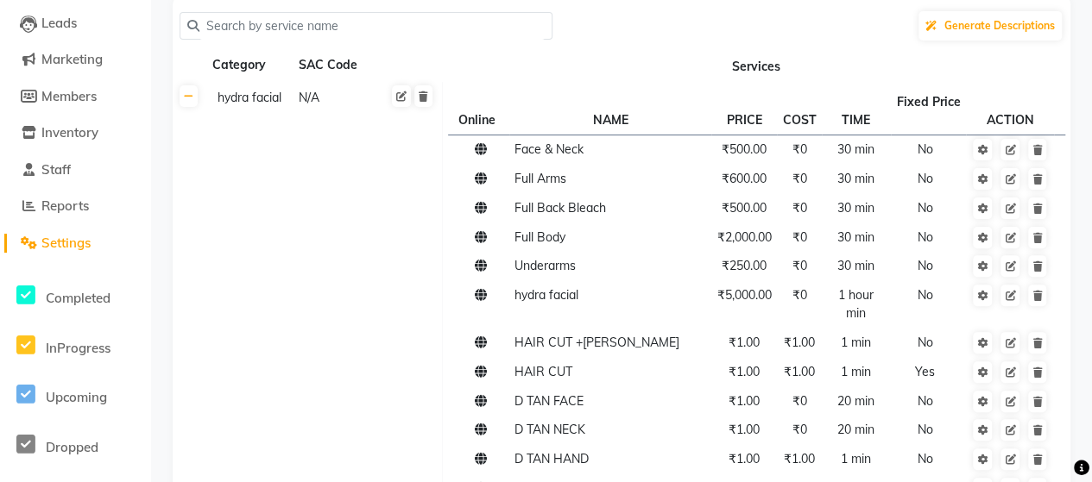
click at [347, 27] on input "text" at bounding box center [371, 26] width 345 height 27
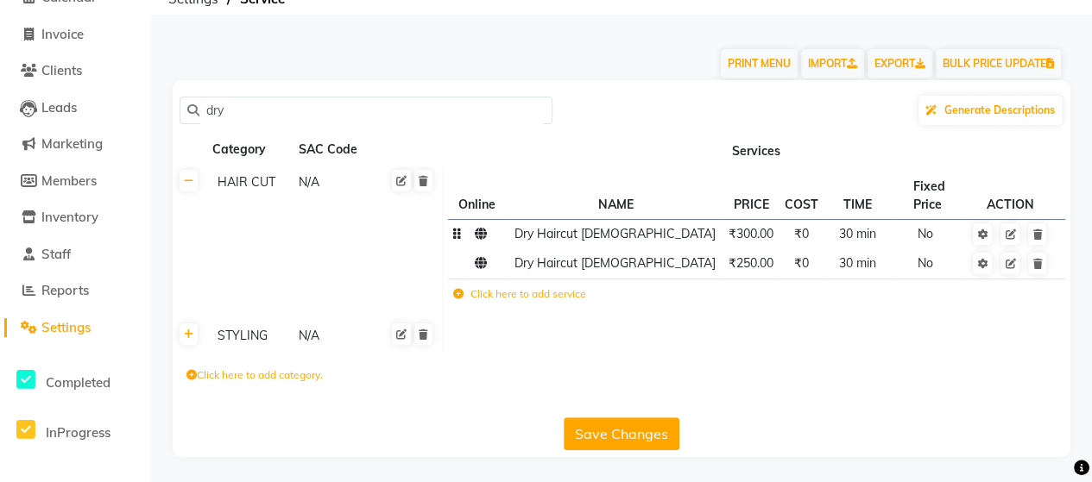
type input "dry"
click at [740, 240] on span "₹300.00" at bounding box center [750, 234] width 45 height 16
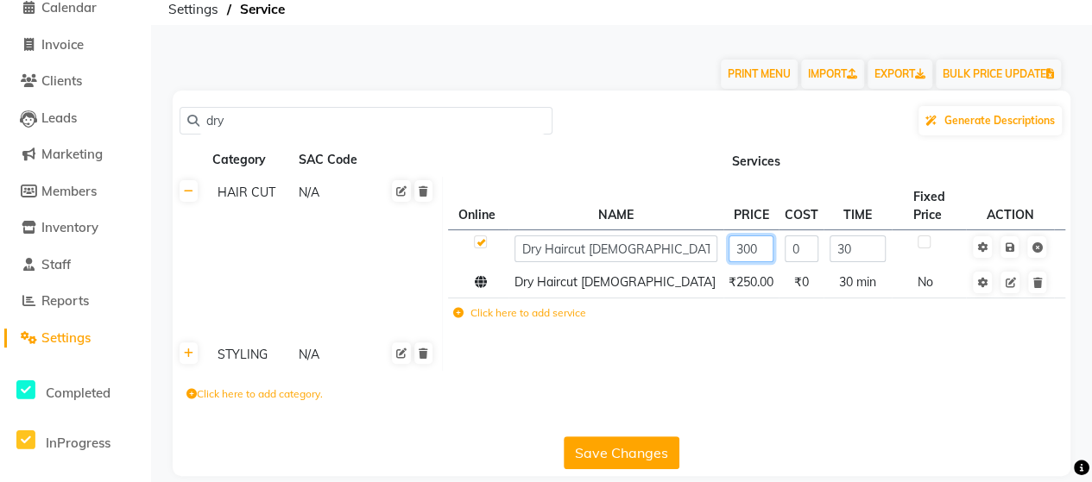
click at [740, 236] on input "300" at bounding box center [750, 249] width 45 height 27
type input "3"
type input "285"
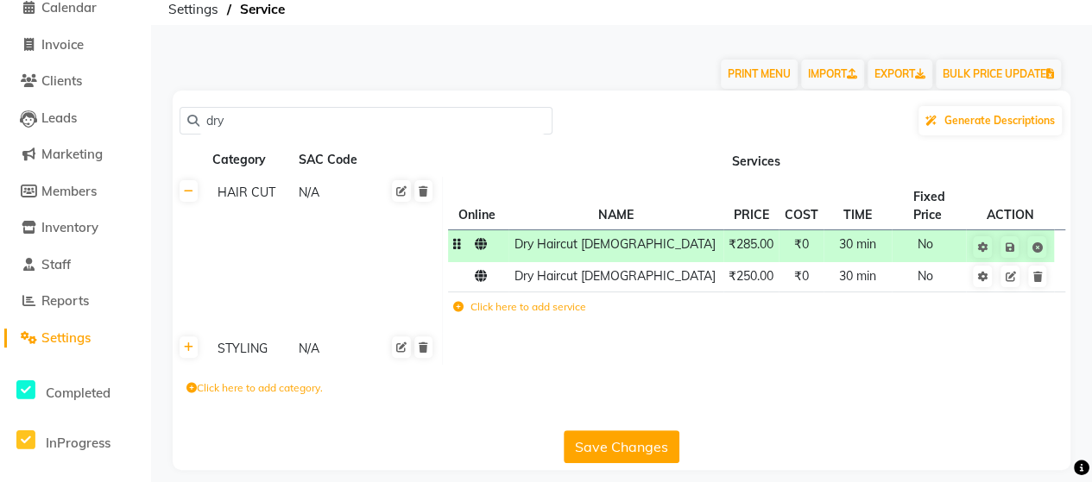
click at [1018, 237] on td at bounding box center [1010, 246] width 88 height 32
click at [755, 280] on span "₹250.00" at bounding box center [750, 276] width 45 height 16
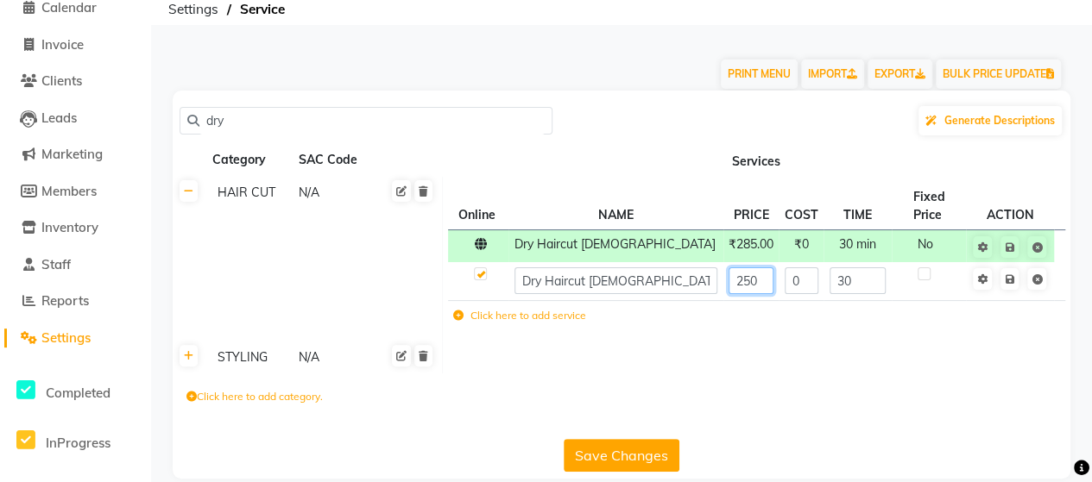
click at [748, 268] on input "250" at bounding box center [750, 281] width 45 height 27
type input "239"
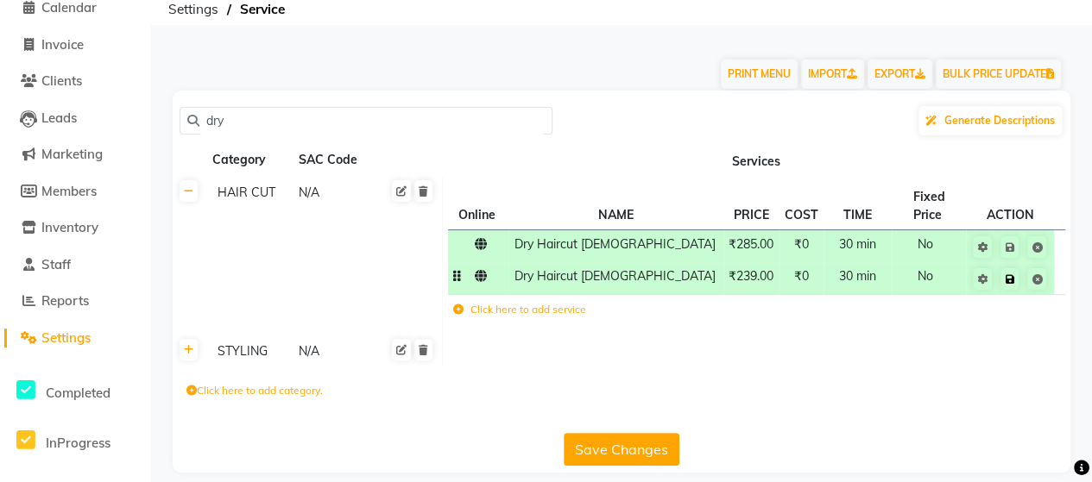
click at [1011, 262] on td at bounding box center [1010, 278] width 88 height 32
click at [1009, 293] on td at bounding box center [1010, 278] width 88 height 32
click at [445, 131] on input "dry" at bounding box center [371, 121] width 345 height 27
type input "d"
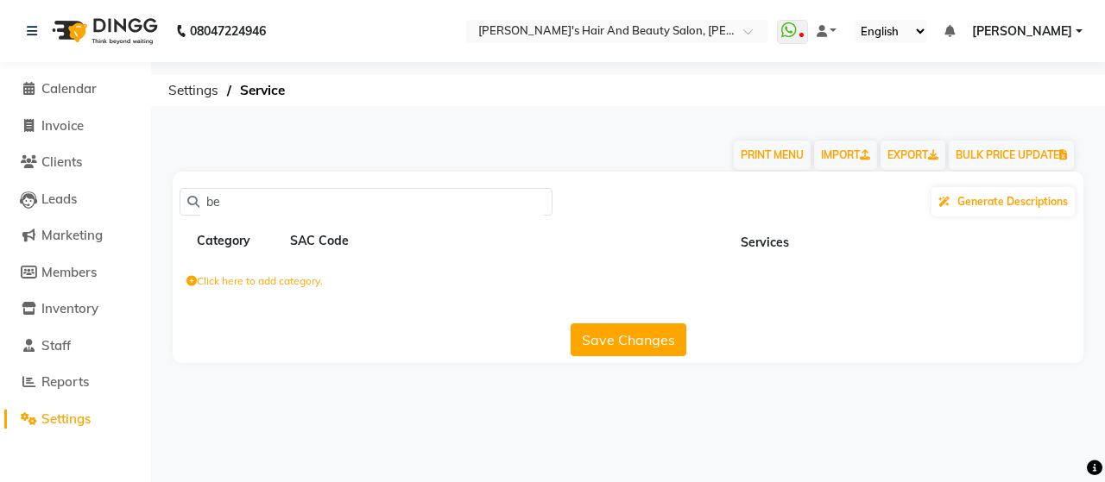
type input "b"
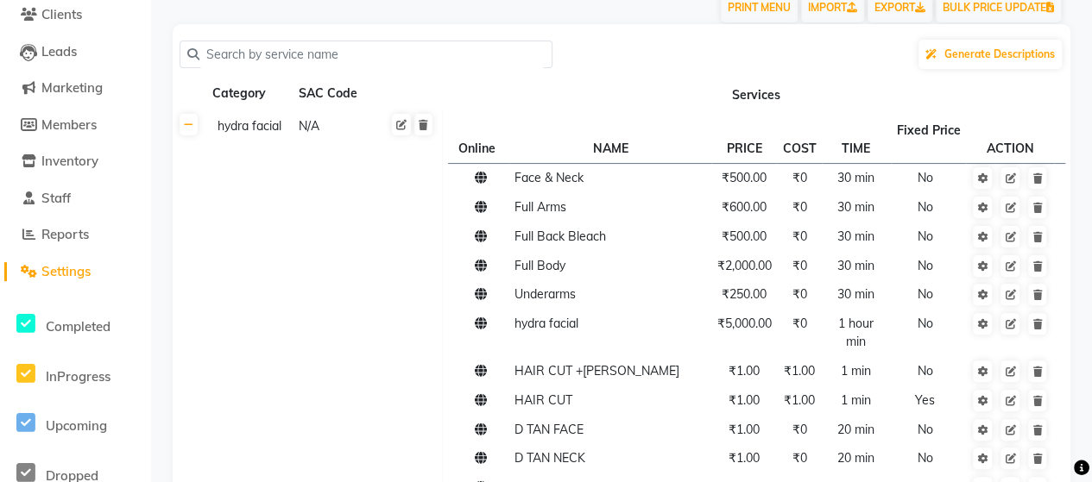
scroll to position [154, 0]
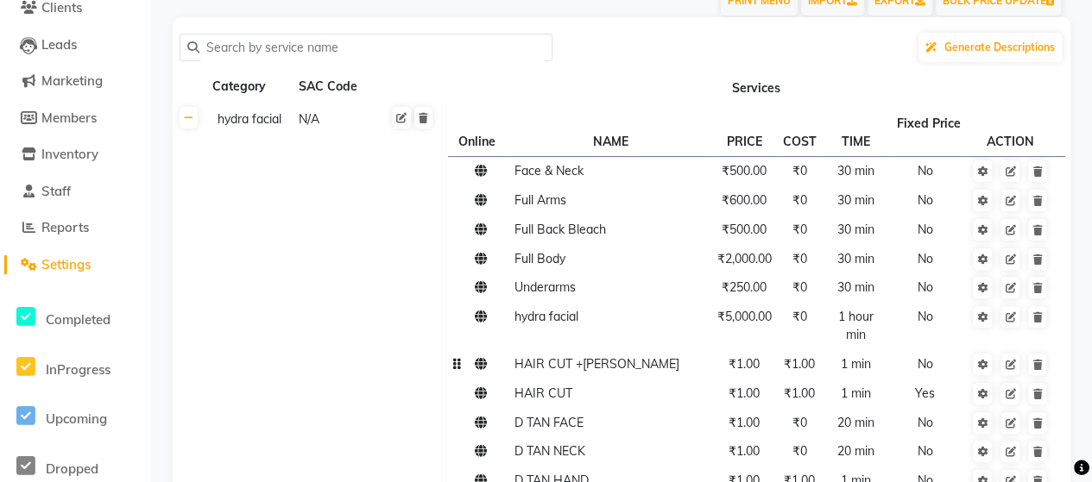
click at [735, 353] on td "₹1.00" at bounding box center [744, 364] width 66 height 29
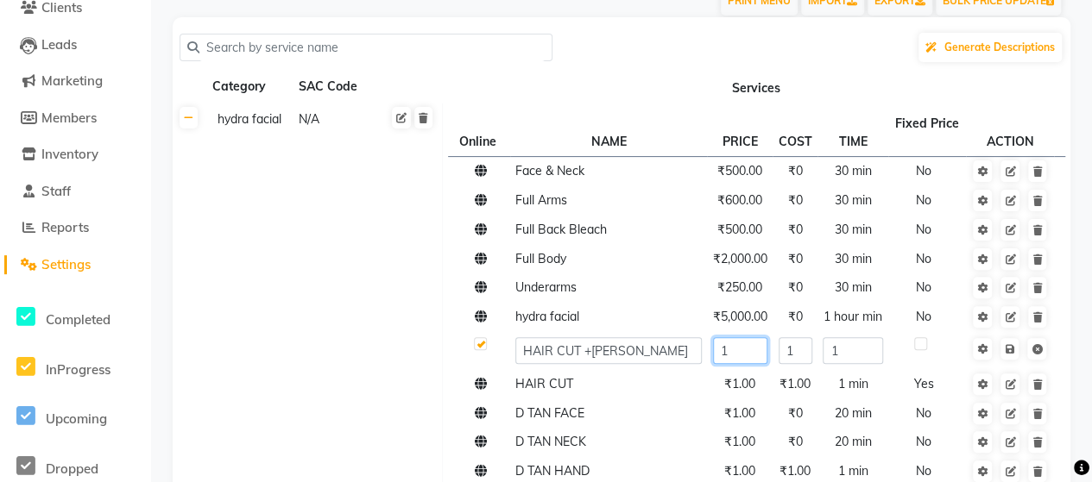
click at [730, 356] on input "1" at bounding box center [740, 350] width 54 height 27
type input "381"
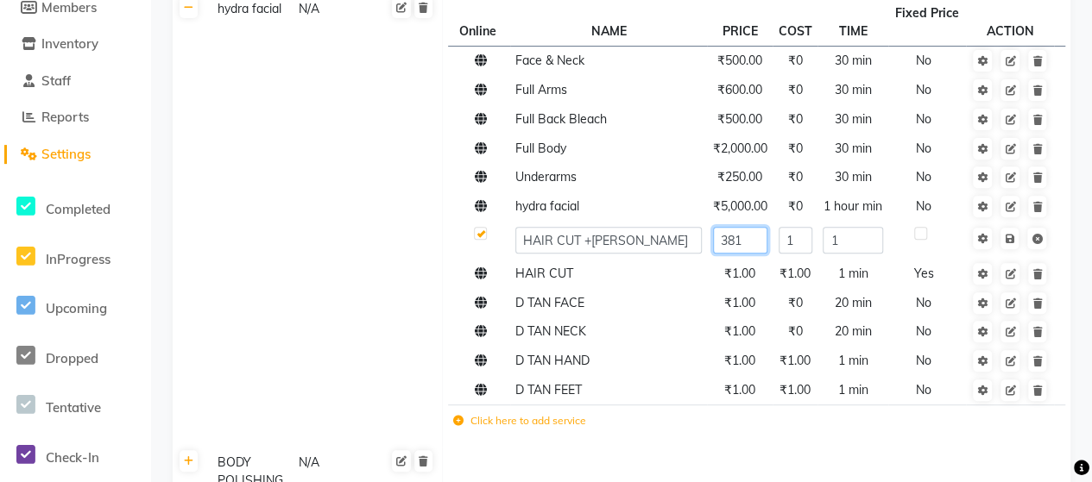
scroll to position [262, 0]
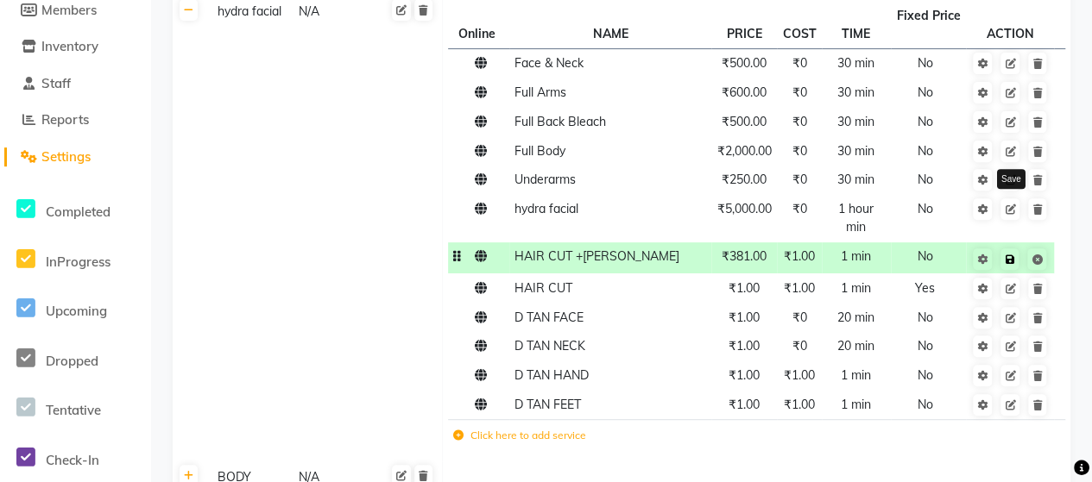
click at [1010, 255] on icon at bounding box center [1009, 260] width 9 height 10
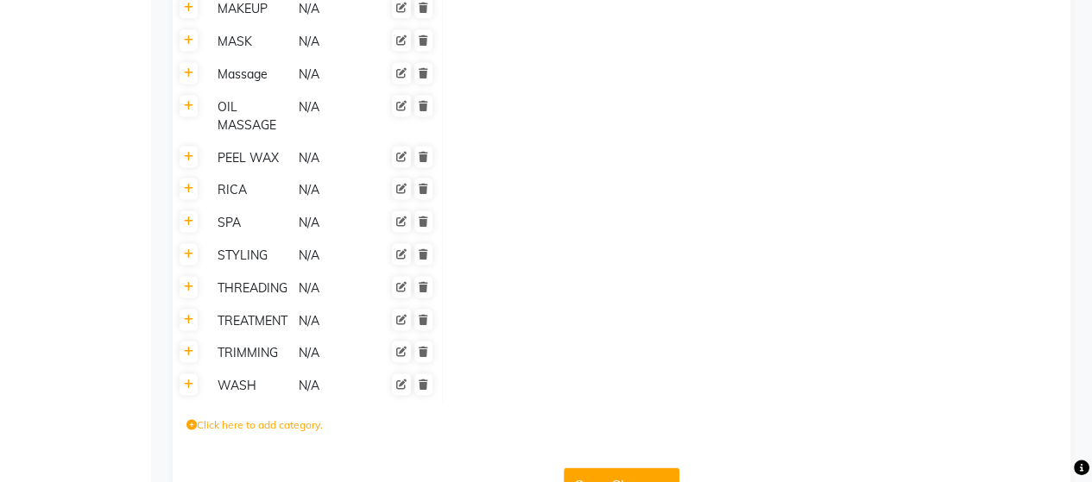
scroll to position [1188, 0]
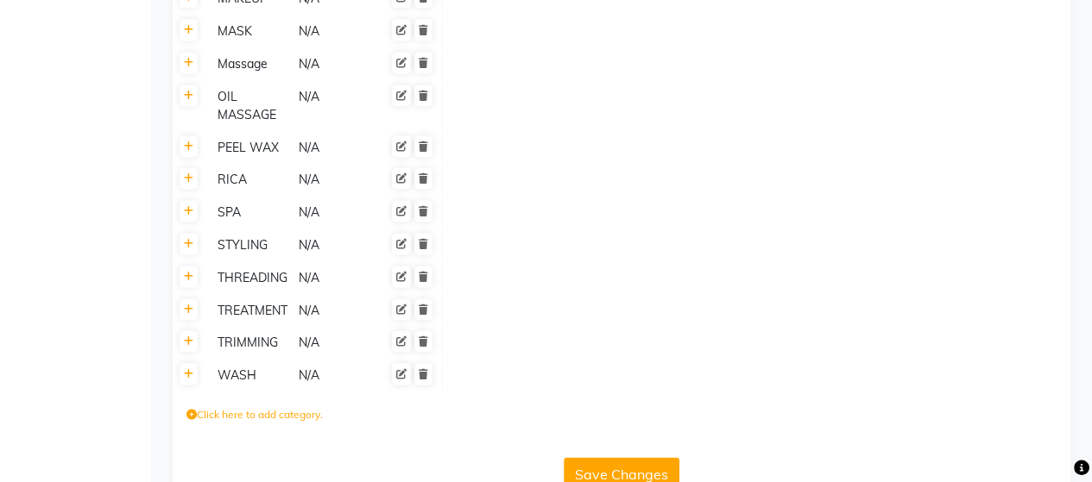
click at [314, 289] on div "N/A" at bounding box center [336, 279] width 79 height 22
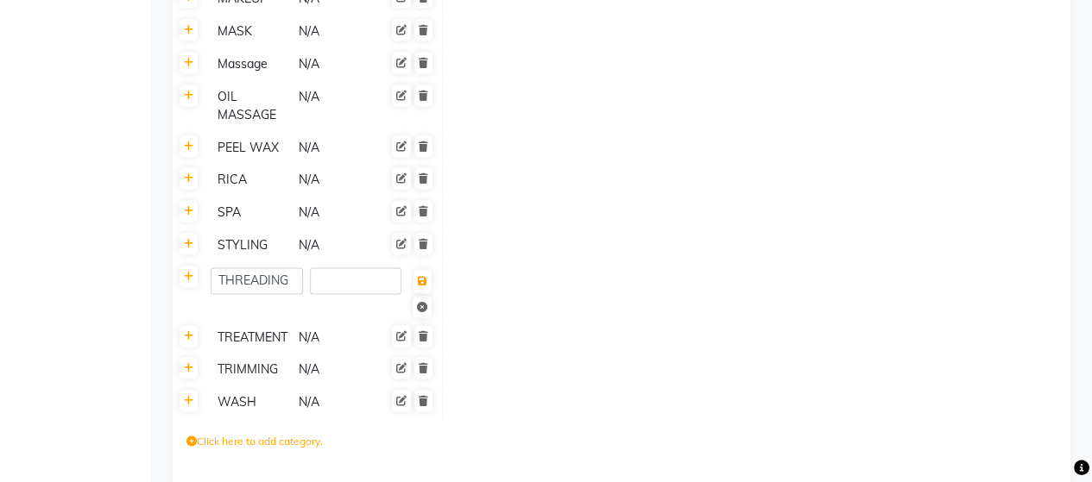
click at [314, 292] on input "number" at bounding box center [356, 281] width 92 height 27
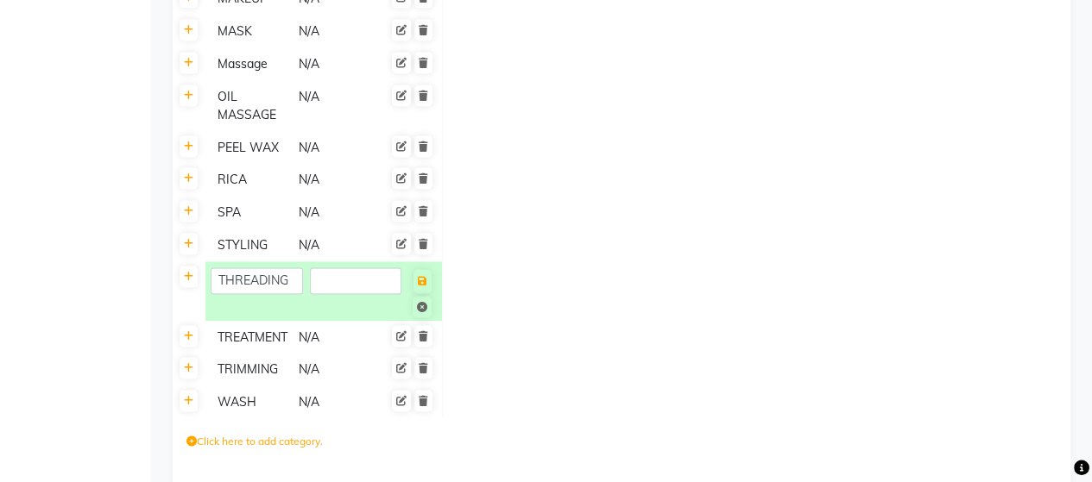
click at [640, 247] on td at bounding box center [756, 246] width 628 height 33
click at [414, 310] on link at bounding box center [422, 307] width 19 height 22
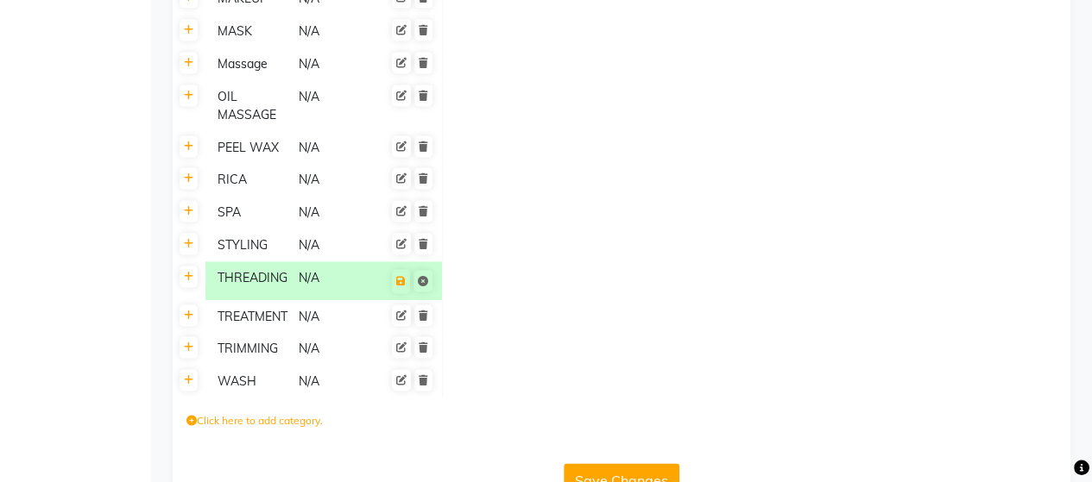
click at [566, 294] on td at bounding box center [756, 280] width 628 height 39
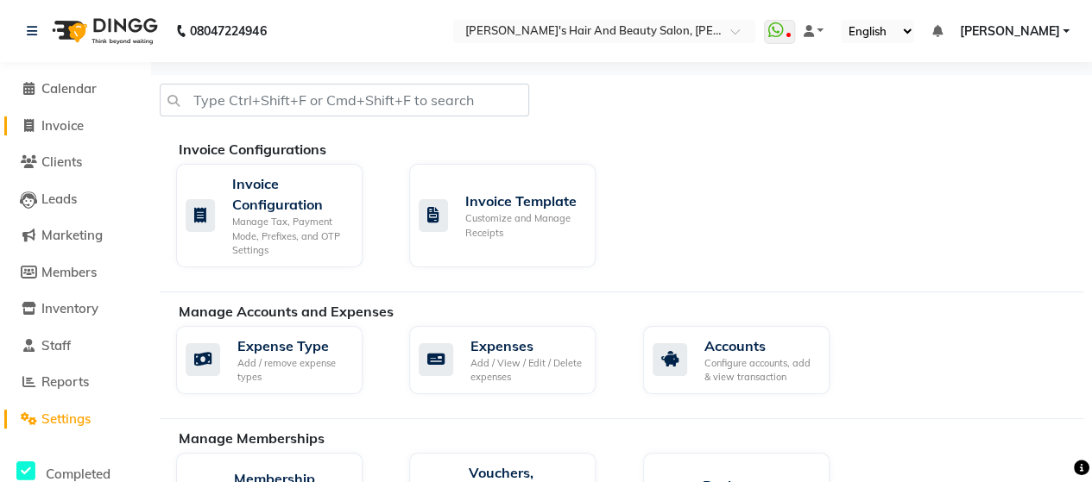
click at [27, 126] on icon at bounding box center [28, 125] width 9 height 13
select select "6429"
select select "service"
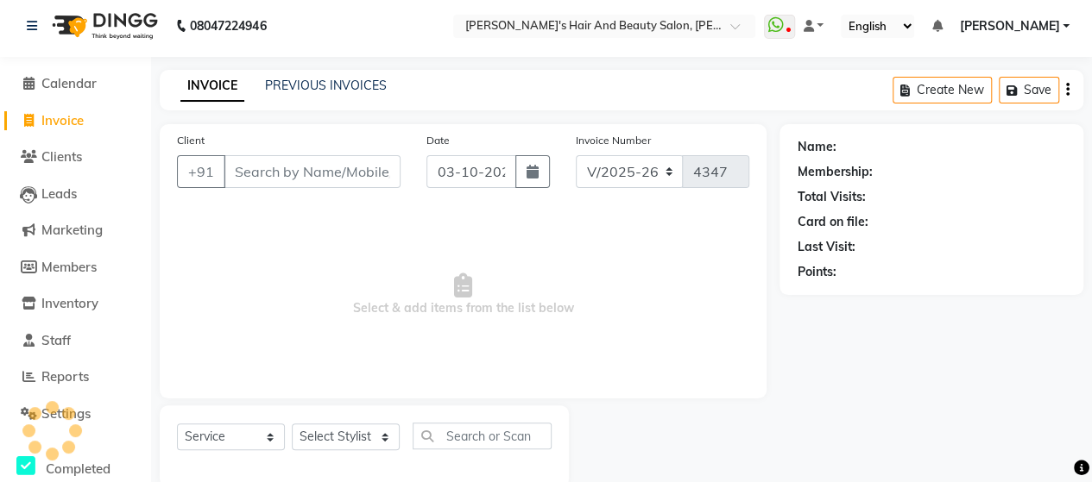
scroll to position [35, 0]
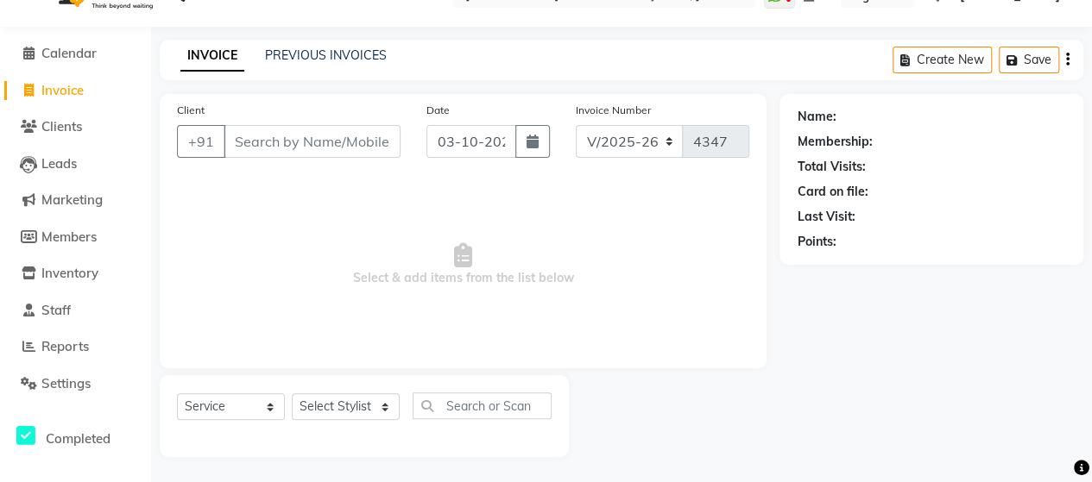
click at [259, 135] on input "Client" at bounding box center [312, 141] width 177 height 33
type input "0"
type input "9"
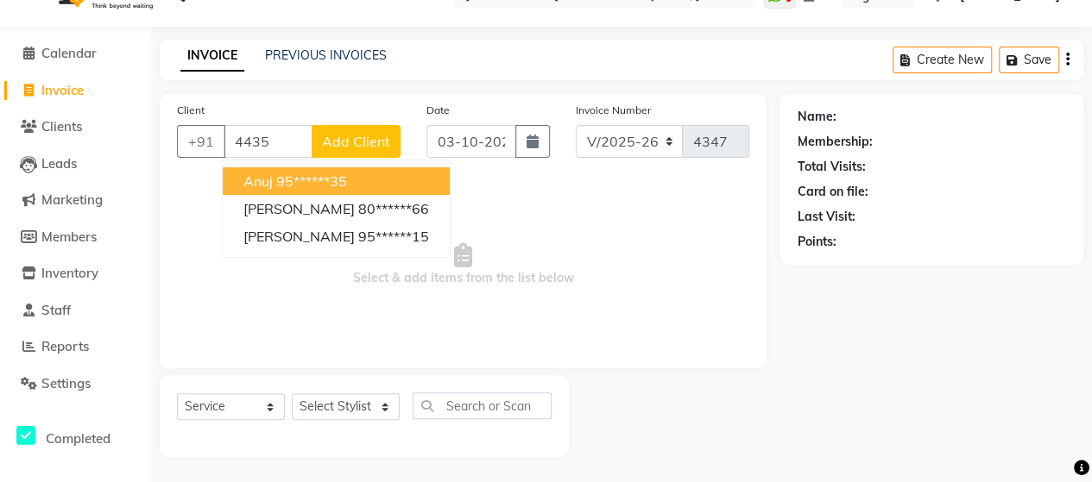
click at [304, 175] on ngb-highlight "95******35" at bounding box center [311, 181] width 71 height 17
type input "95******35"
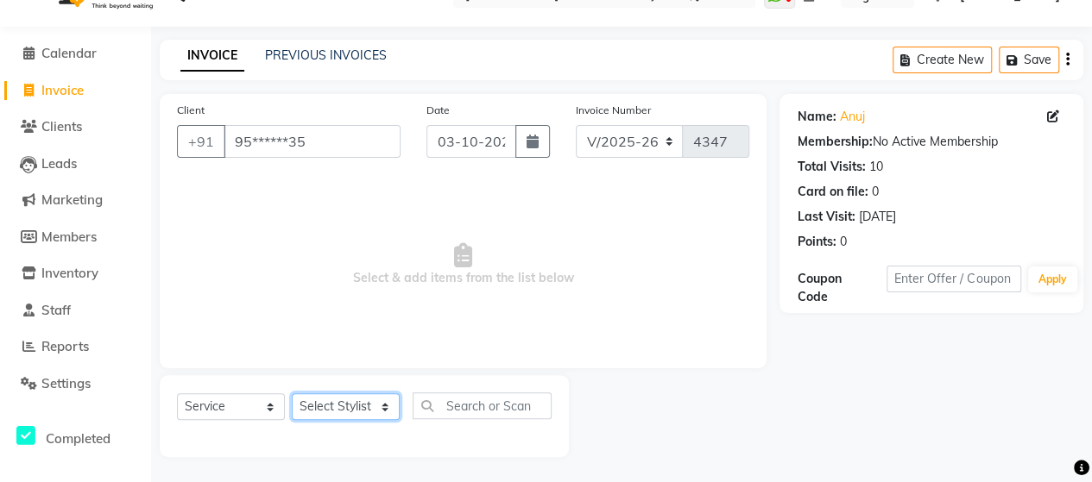
click at [333, 405] on select "Select Stylist Admin Datta Durga [PERSON_NAME] [PERSON_NAME] [PERSON_NAME] Rohit" at bounding box center [346, 407] width 108 height 27
select select "48826"
click at [292, 394] on select "Select Stylist Admin Datta Durga [PERSON_NAME] [PERSON_NAME] [PERSON_NAME] Rohit" at bounding box center [346, 407] width 108 height 27
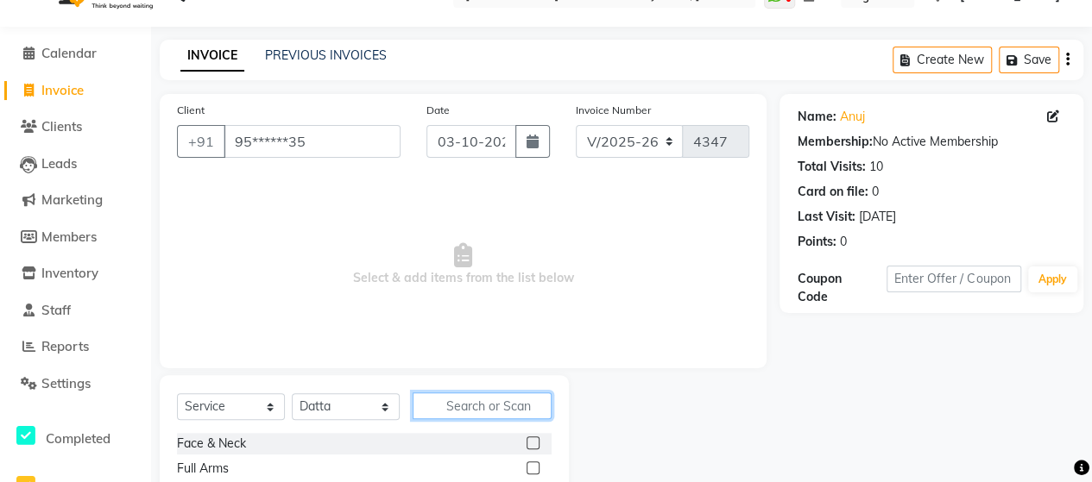
click at [497, 400] on input "text" at bounding box center [482, 406] width 139 height 27
type input "d"
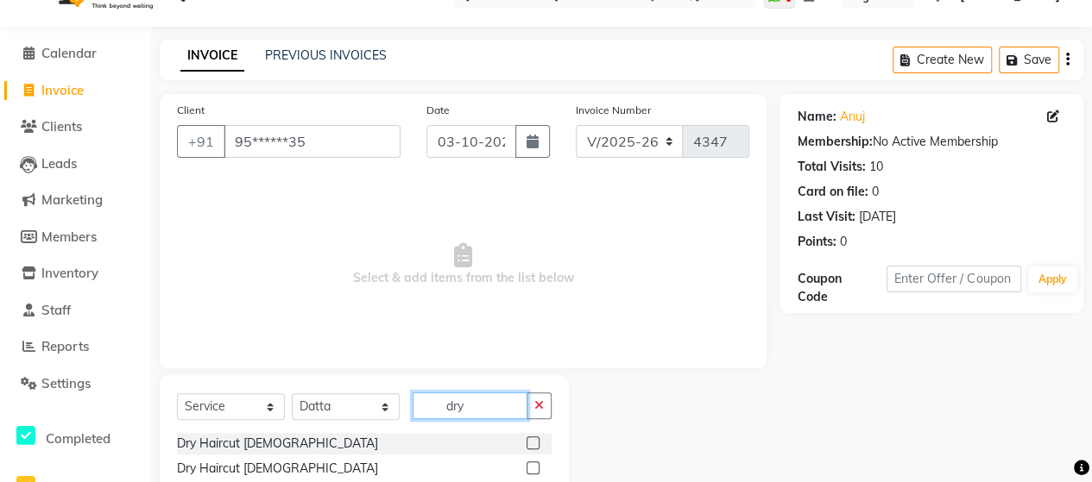
type input "dry"
click at [535, 464] on label at bounding box center [532, 468] width 13 height 13
click at [535, 464] on input "checkbox" at bounding box center [531, 468] width 11 height 11
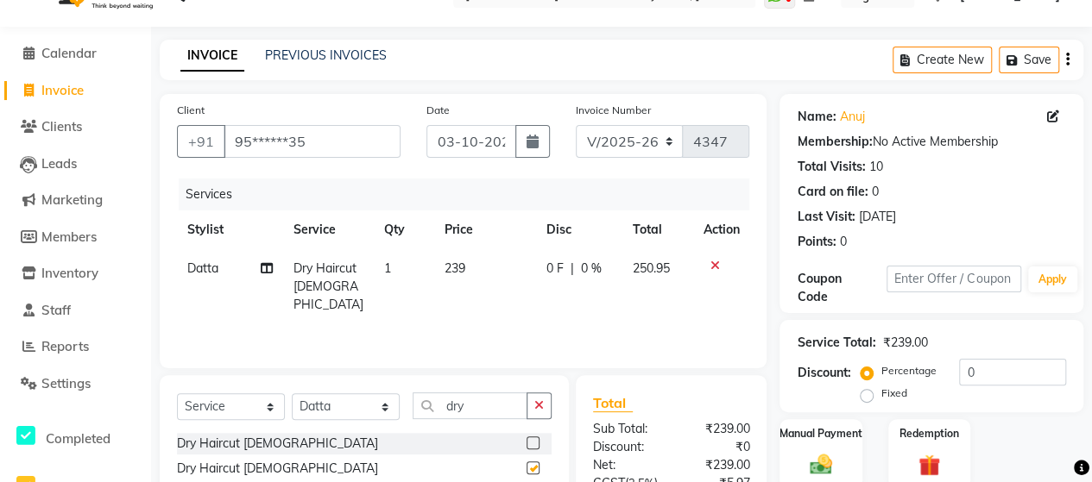
checkbox input "false"
click at [492, 420] on div "Select Service Product Membership Package Voucher Prepaid Gift Card Select Styl…" at bounding box center [364, 413] width 375 height 41
click at [495, 414] on input "dry" at bounding box center [470, 406] width 115 height 27
type input "d"
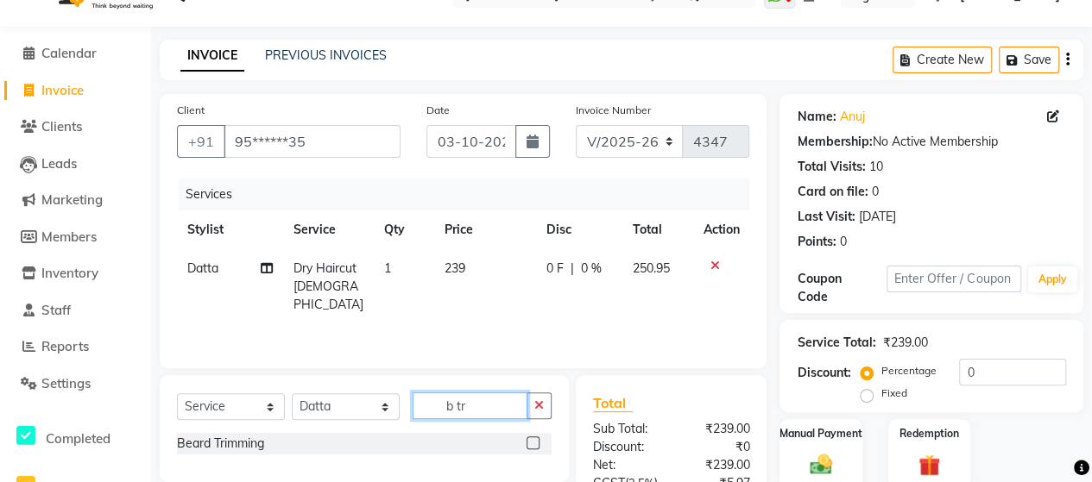
type input "b tr"
click at [535, 445] on label at bounding box center [532, 443] width 13 height 13
click at [535, 445] on input "checkbox" at bounding box center [531, 443] width 11 height 11
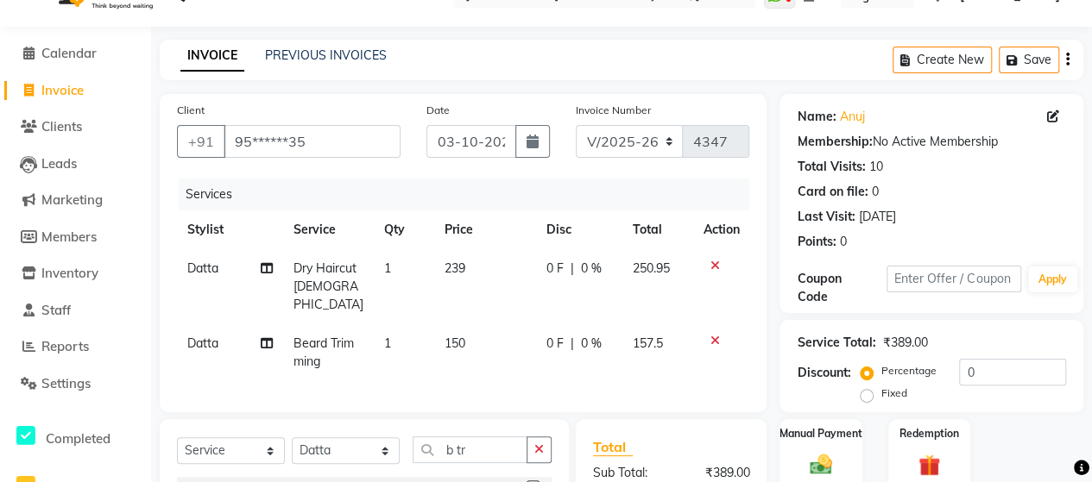
checkbox input "false"
click at [461, 336] on span "150" at bounding box center [454, 344] width 21 height 16
select select "48826"
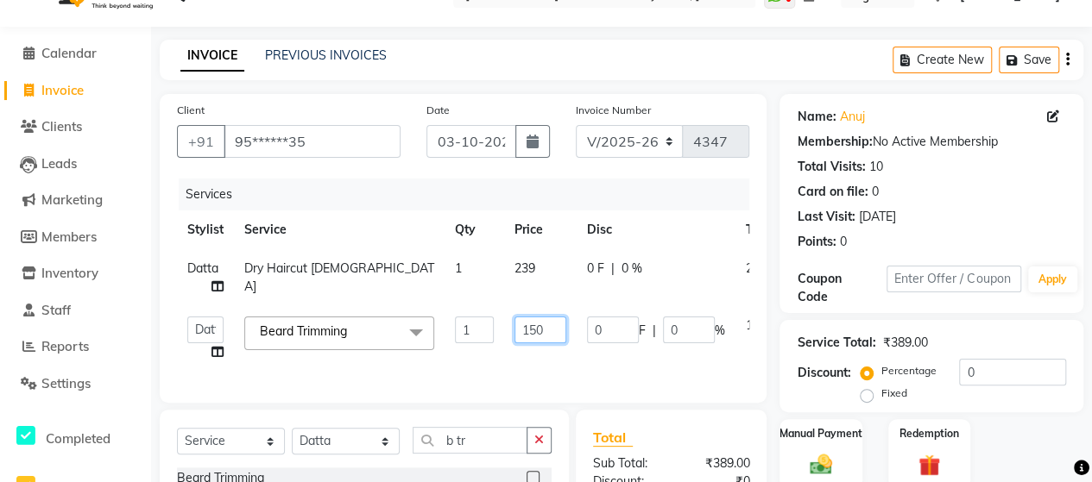
click at [540, 325] on input "150" at bounding box center [540, 330] width 52 height 27
type input "142"
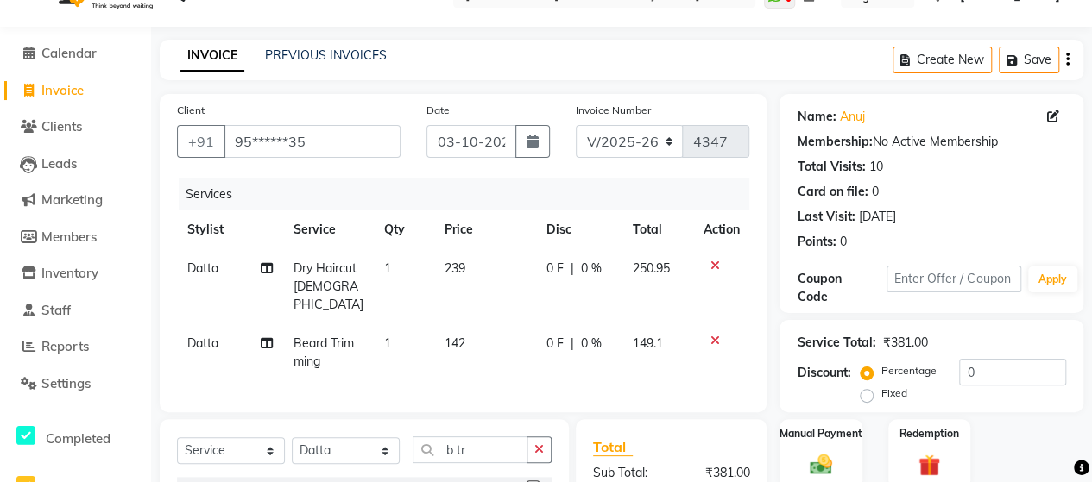
click at [529, 369] on div "Services Stylist Service Qty Price Disc Total Action Datta Dry Haircut [DEMOGRA…" at bounding box center [463, 287] width 572 height 217
click at [713, 266] on icon at bounding box center [713, 266] width 9 height 12
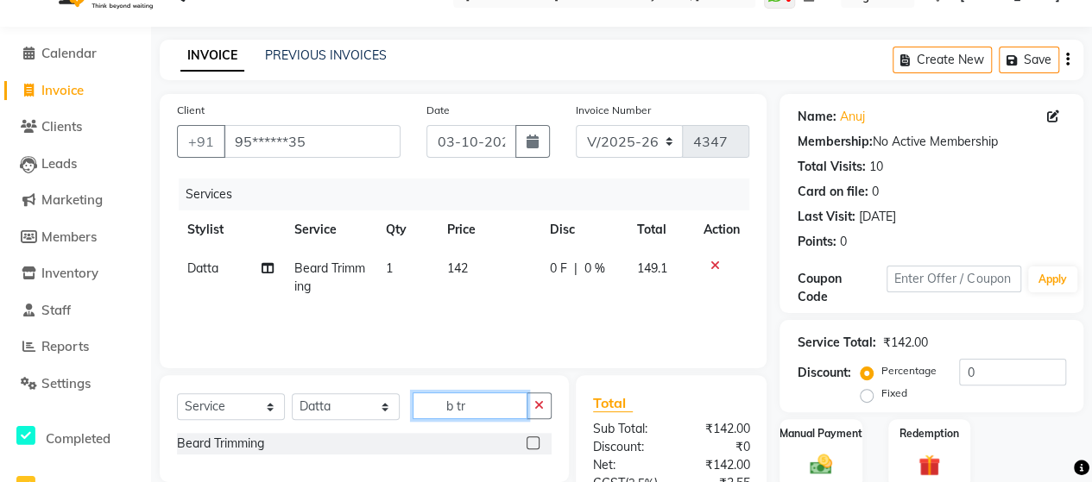
click at [491, 406] on input "b tr" at bounding box center [470, 406] width 115 height 27
type input "b"
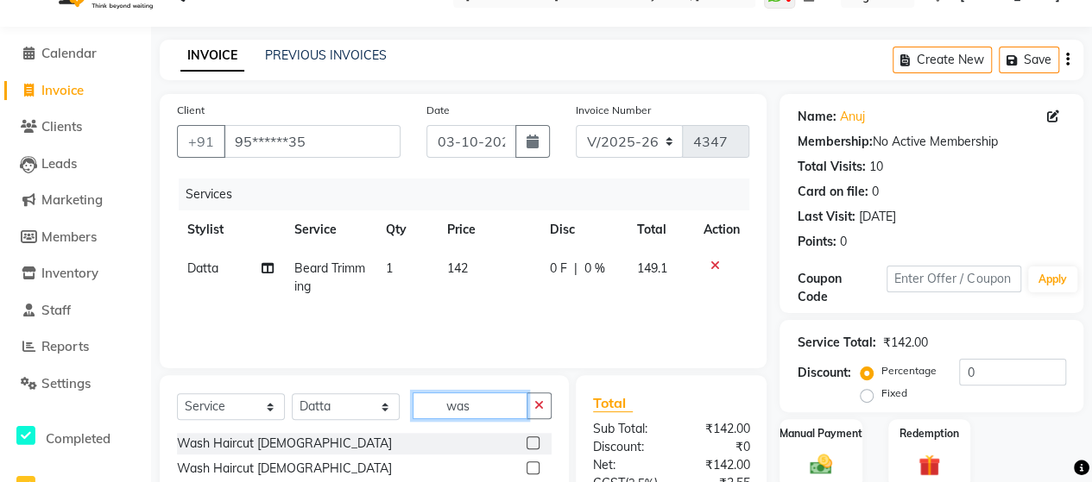
type input "was"
click at [534, 462] on label at bounding box center [532, 468] width 13 height 13
click at [534, 463] on input "checkbox" at bounding box center [531, 468] width 11 height 11
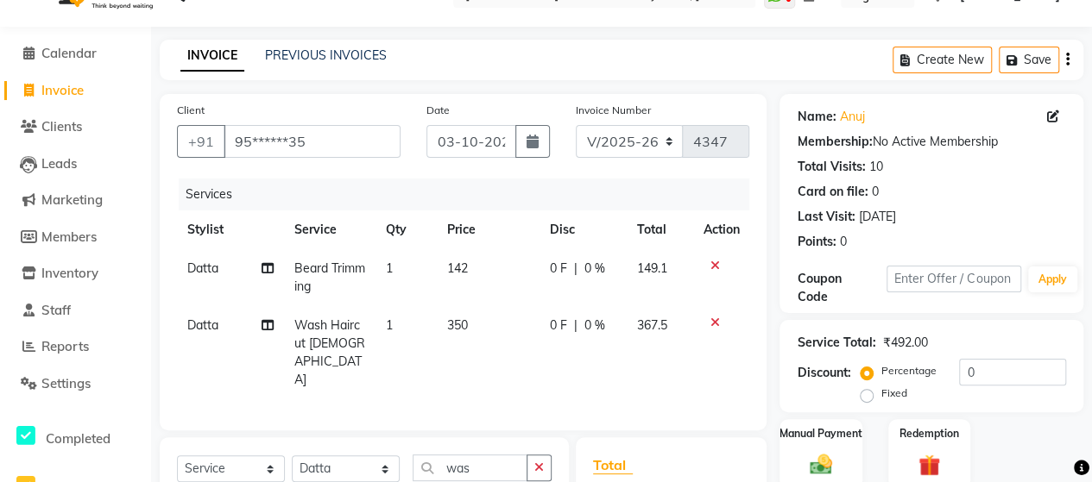
checkbox input "false"
click at [456, 336] on td "350" at bounding box center [488, 352] width 103 height 93
select select "48826"
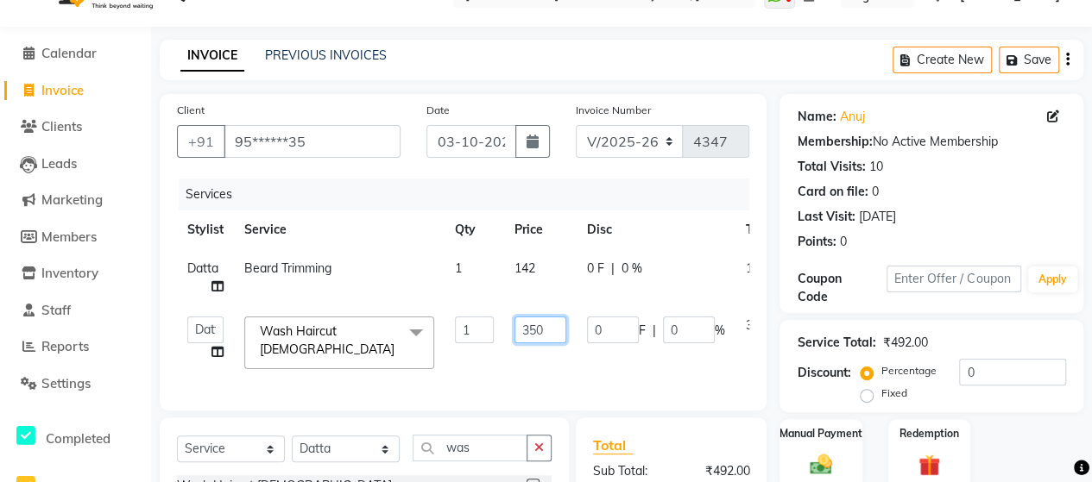
click at [539, 324] on input "350" at bounding box center [540, 330] width 52 height 27
type input "333"
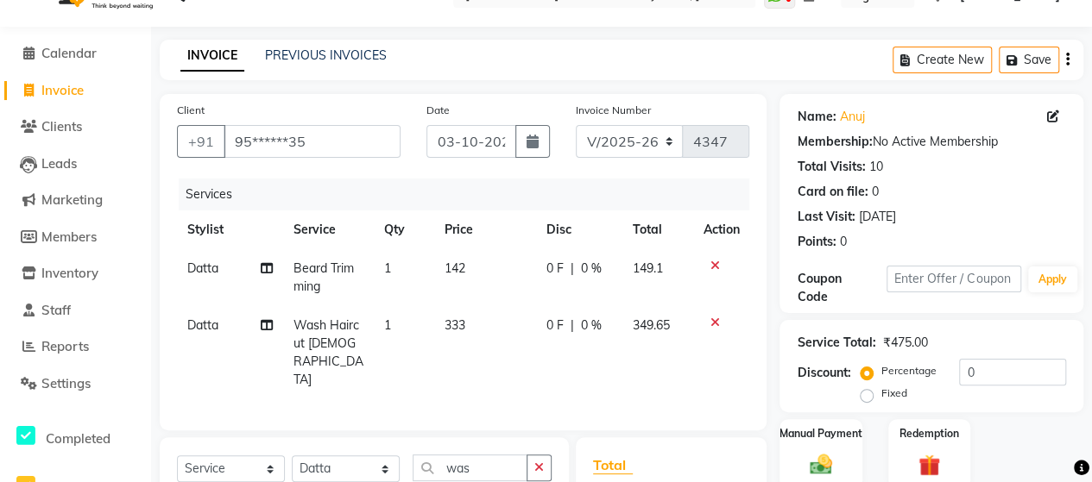
click at [530, 366] on div "Services Stylist Service Qty Price Disc Total Action Datta [PERSON_NAME] Trimmi…" at bounding box center [463, 296] width 572 height 235
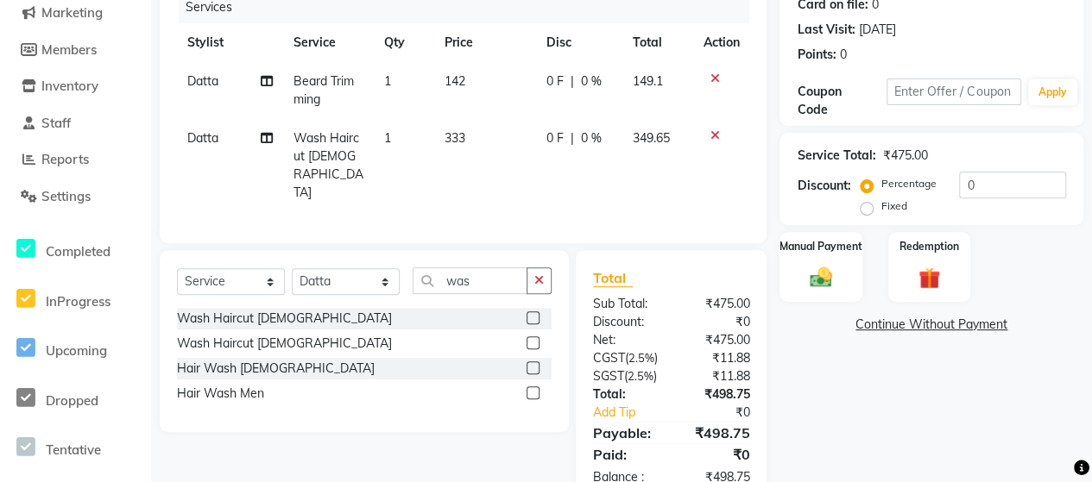
scroll to position [0, 0]
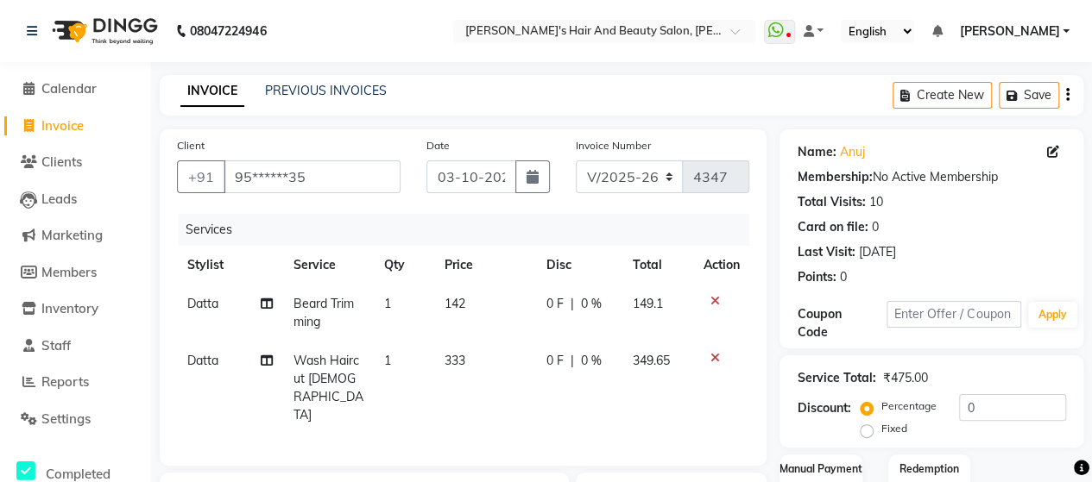
click at [437, 289] on td "142" at bounding box center [485, 313] width 102 height 57
select select "48826"
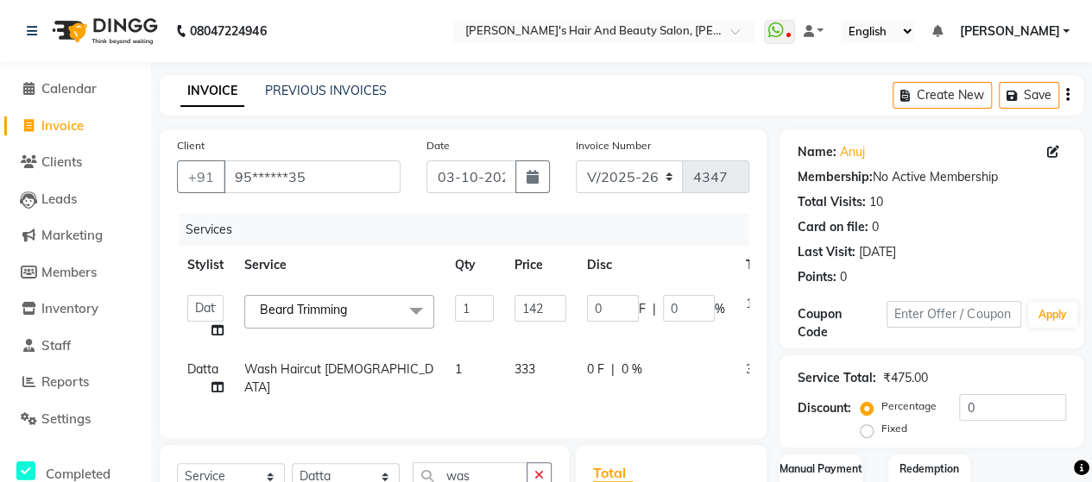
click at [526, 372] on span "333" at bounding box center [524, 370] width 21 height 16
select select "48826"
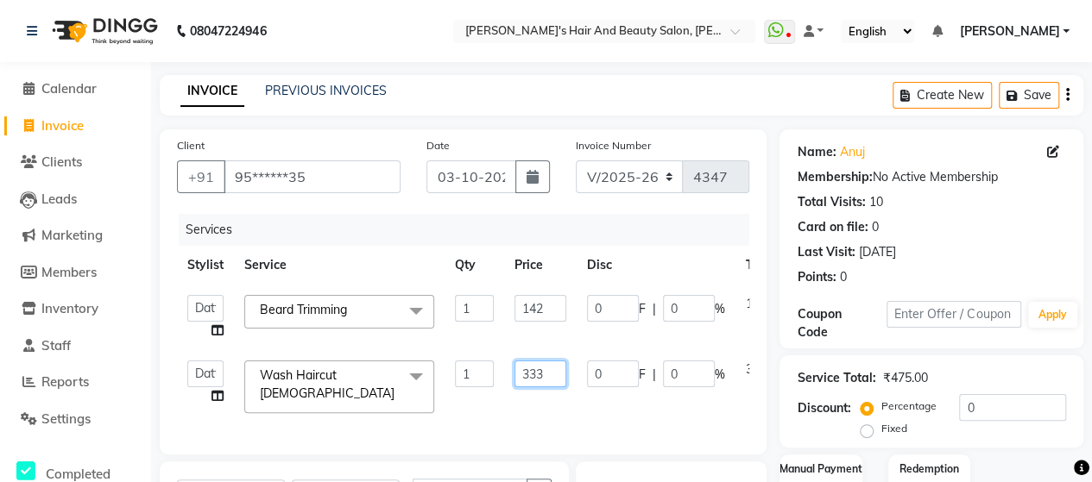
click at [556, 377] on input "333" at bounding box center [540, 374] width 52 height 27
type input "335"
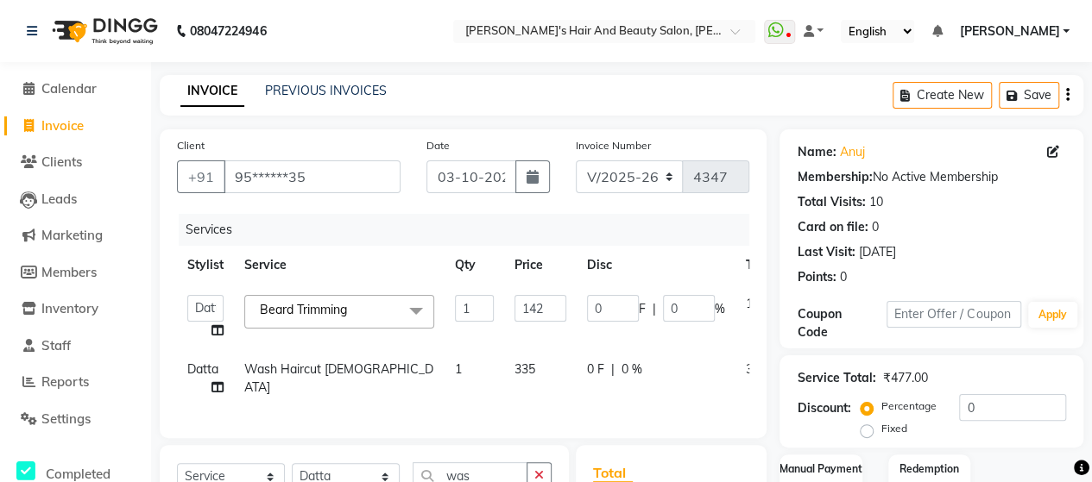
click at [556, 402] on td "335" at bounding box center [540, 378] width 72 height 57
select select "48826"
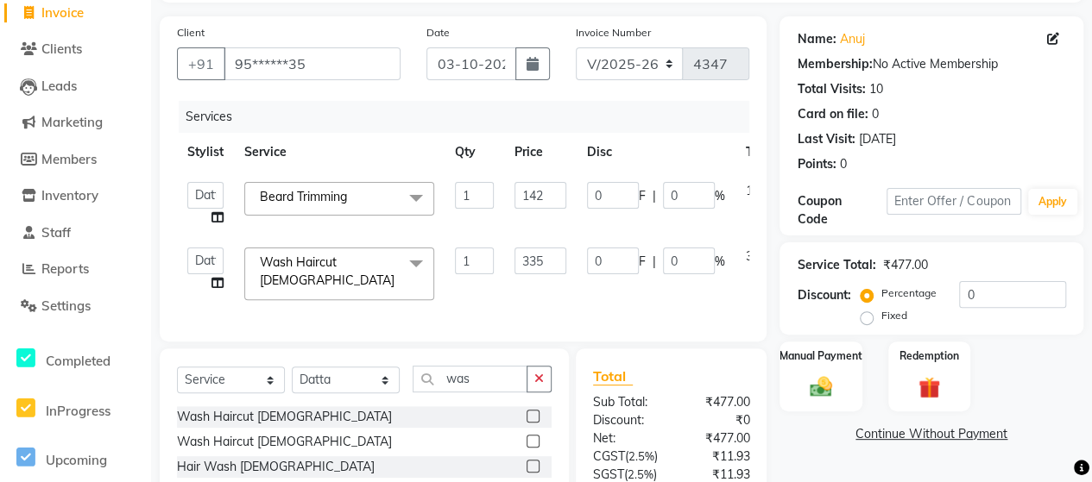
scroll to position [299, 0]
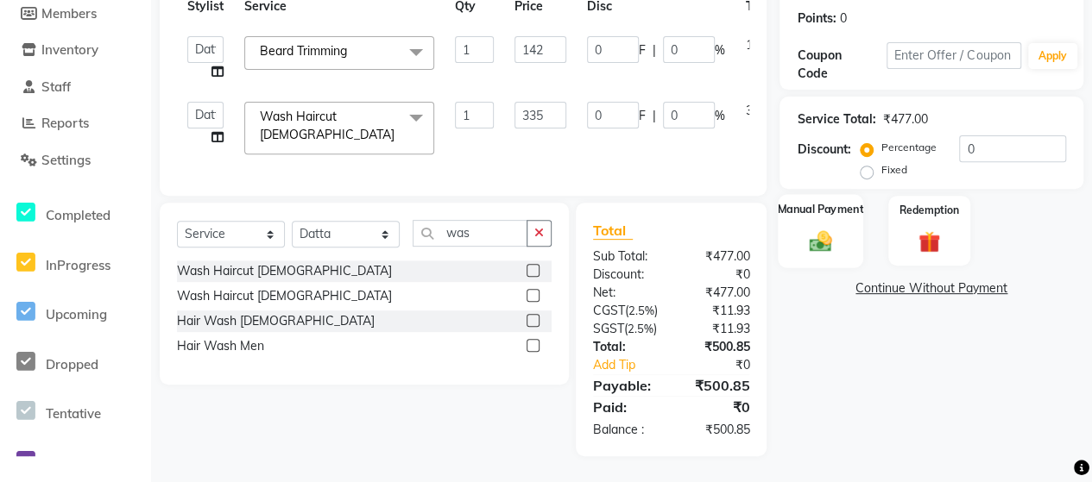
click at [804, 228] on img at bounding box center [820, 241] width 37 height 27
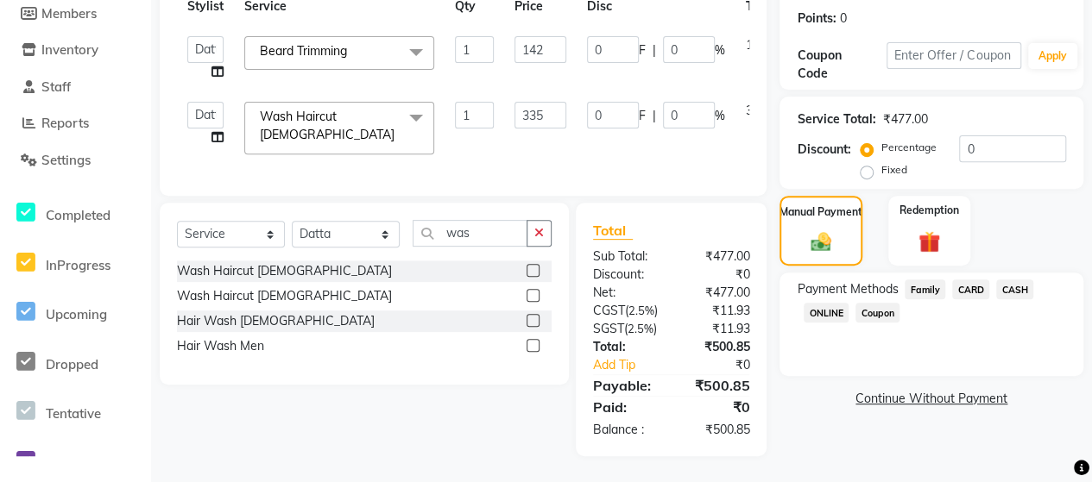
click at [836, 303] on span "ONLINE" at bounding box center [825, 313] width 45 height 20
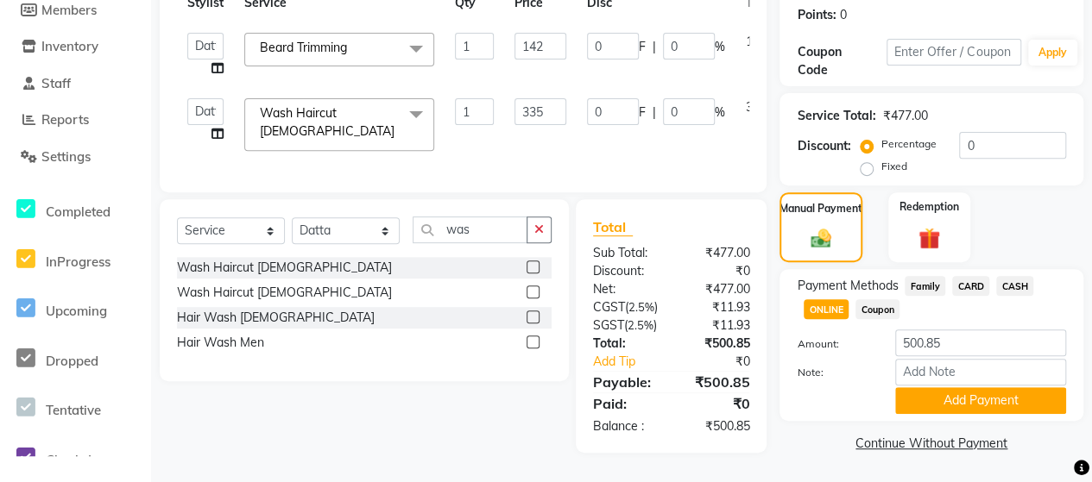
click at [954, 377] on div "Payment Methods Family CARD CASH ONLINE Coupon Amount: 500.85 Note: Add Payment" at bounding box center [931, 345] width 304 height 152
click at [962, 387] on button "Add Payment" at bounding box center [980, 400] width 171 height 27
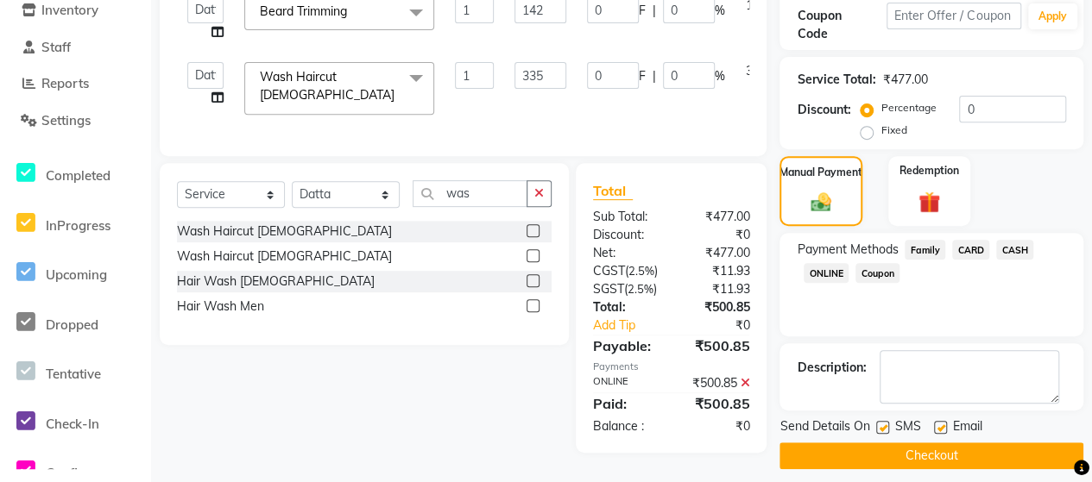
click at [953, 463] on button "Checkout" at bounding box center [931, 456] width 304 height 27
